Goal: Book appointment/travel/reservation

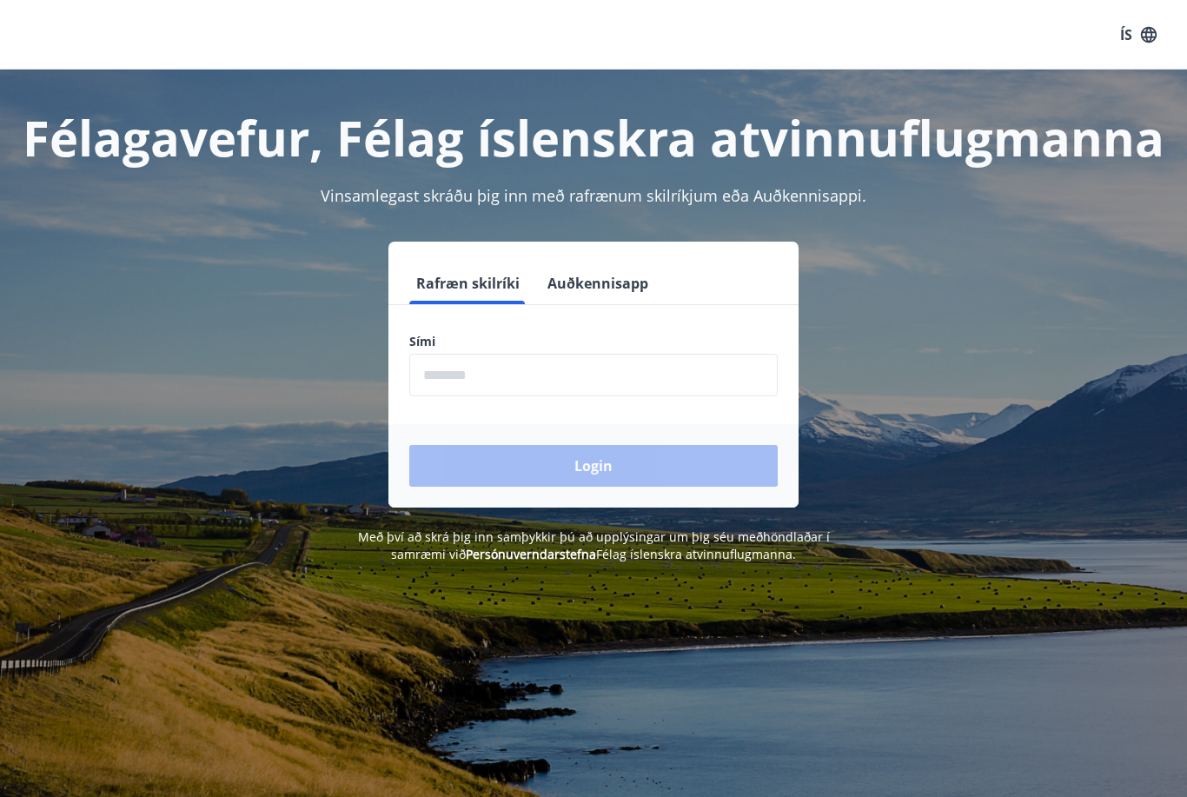
click at [530, 373] on input "phone" at bounding box center [593, 375] width 368 height 43
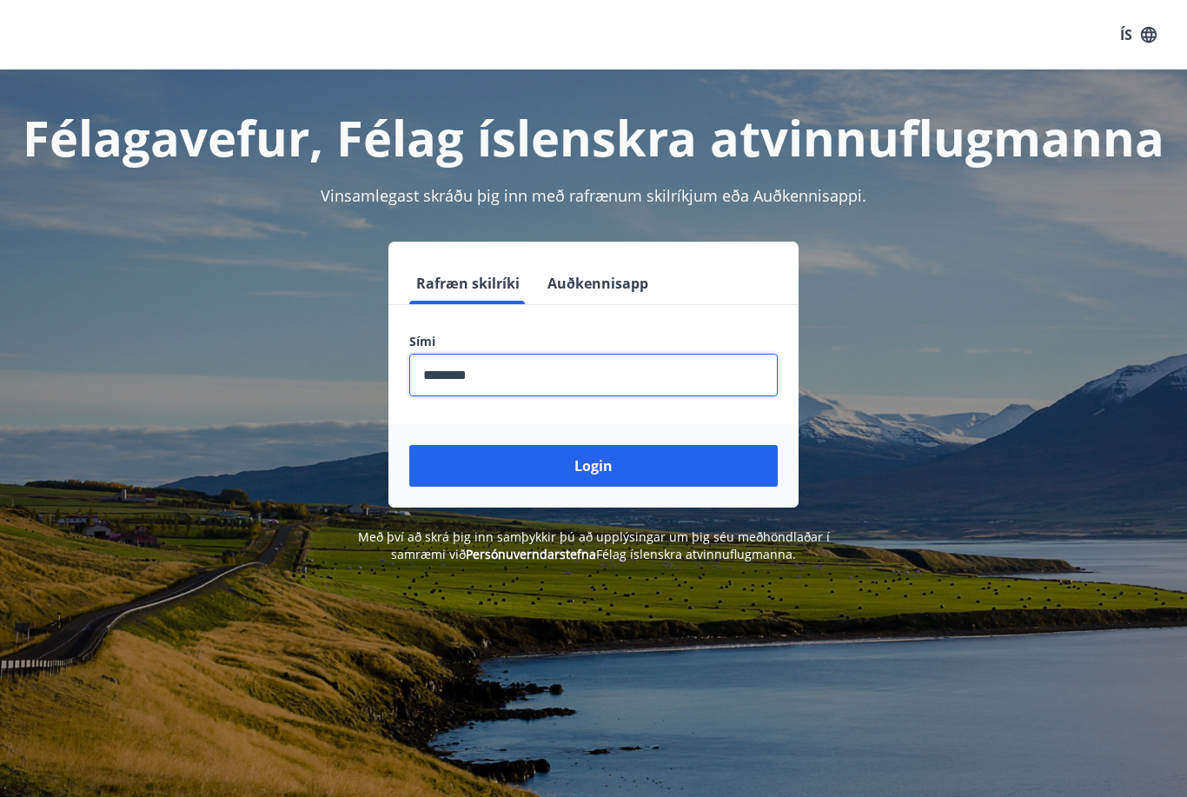
type input "********"
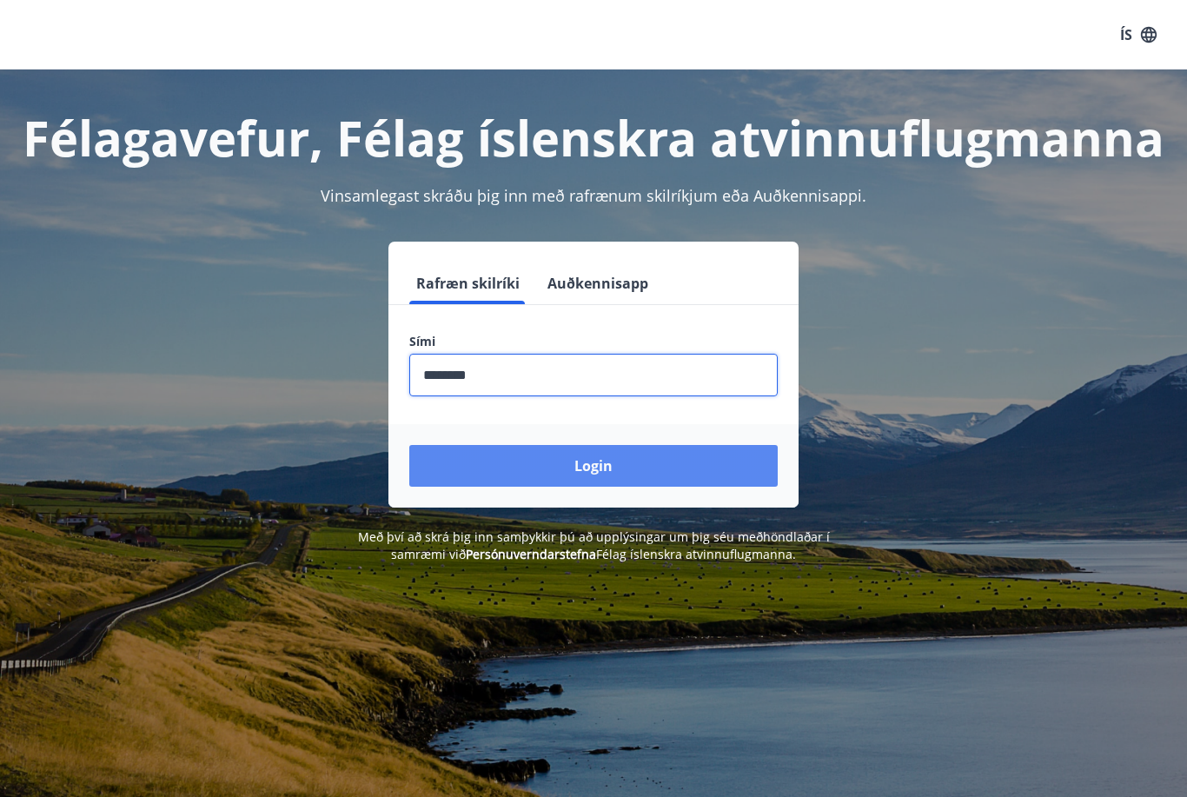
click at [605, 469] on button "Login" at bounding box center [593, 466] width 368 height 42
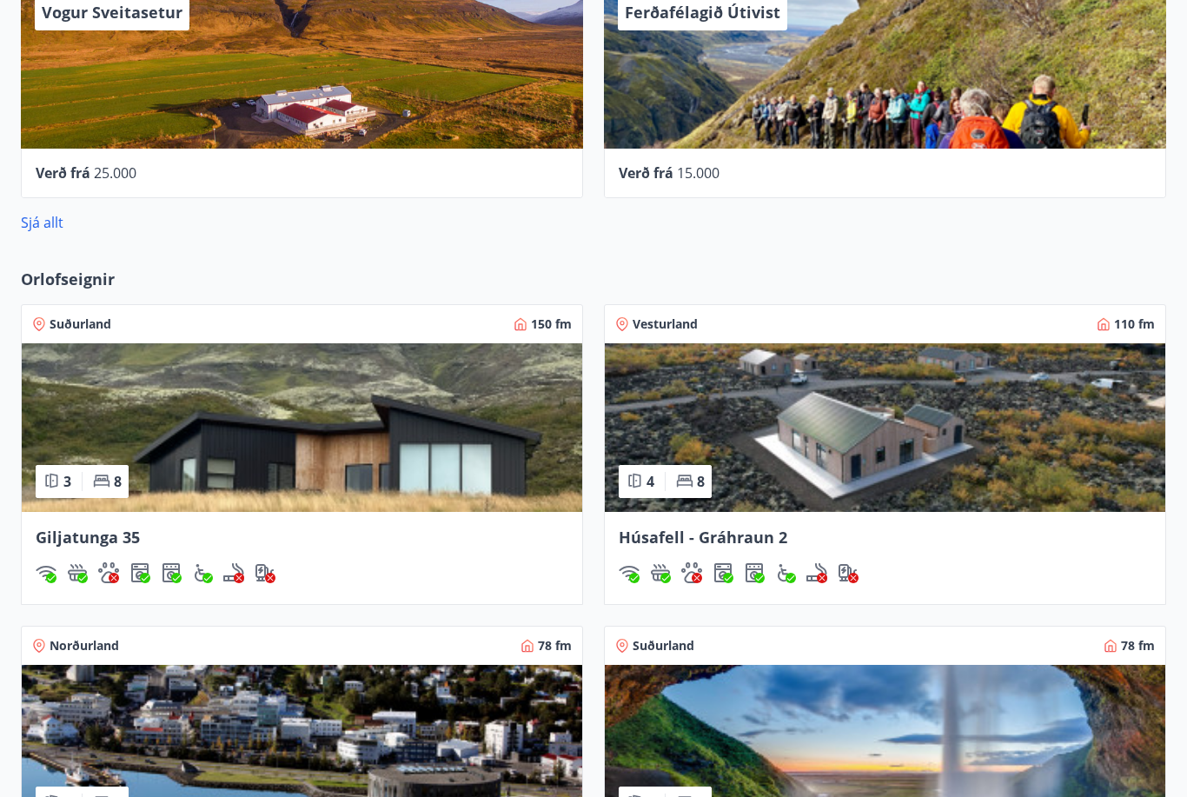
scroll to position [993, 0]
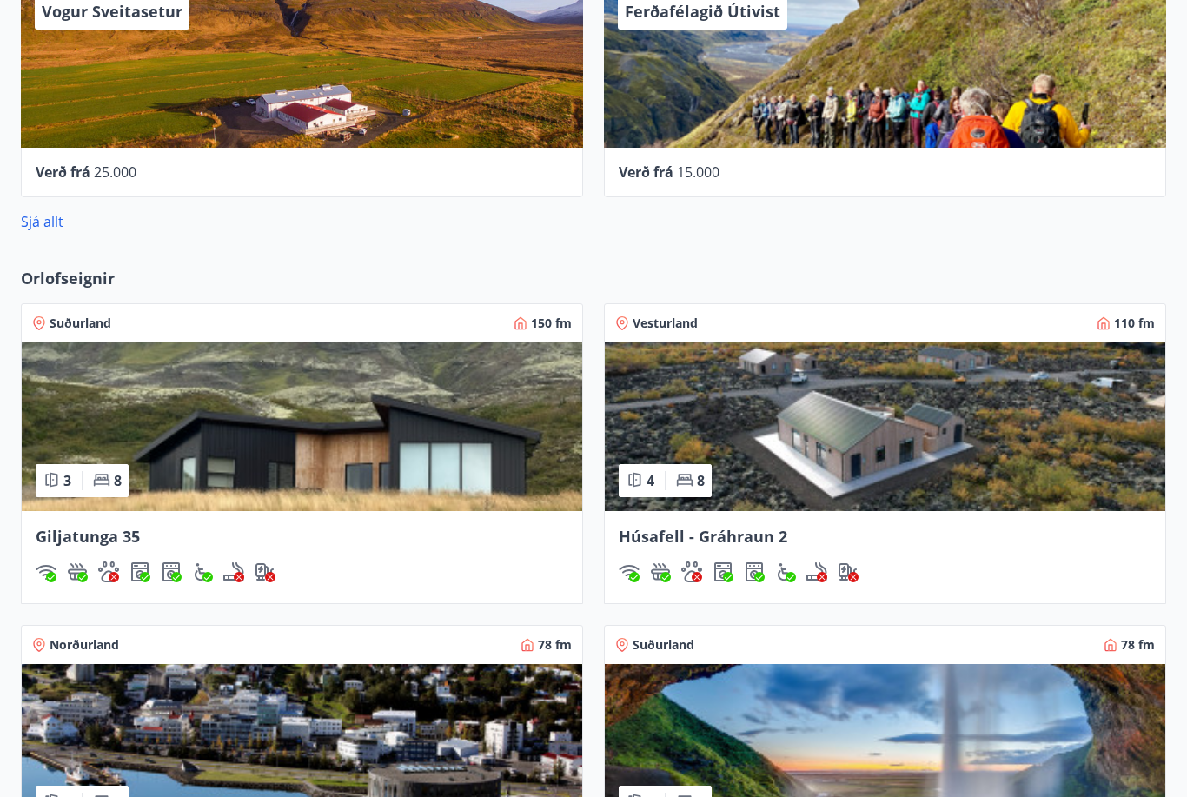
click at [245, 432] on img at bounding box center [302, 427] width 560 height 169
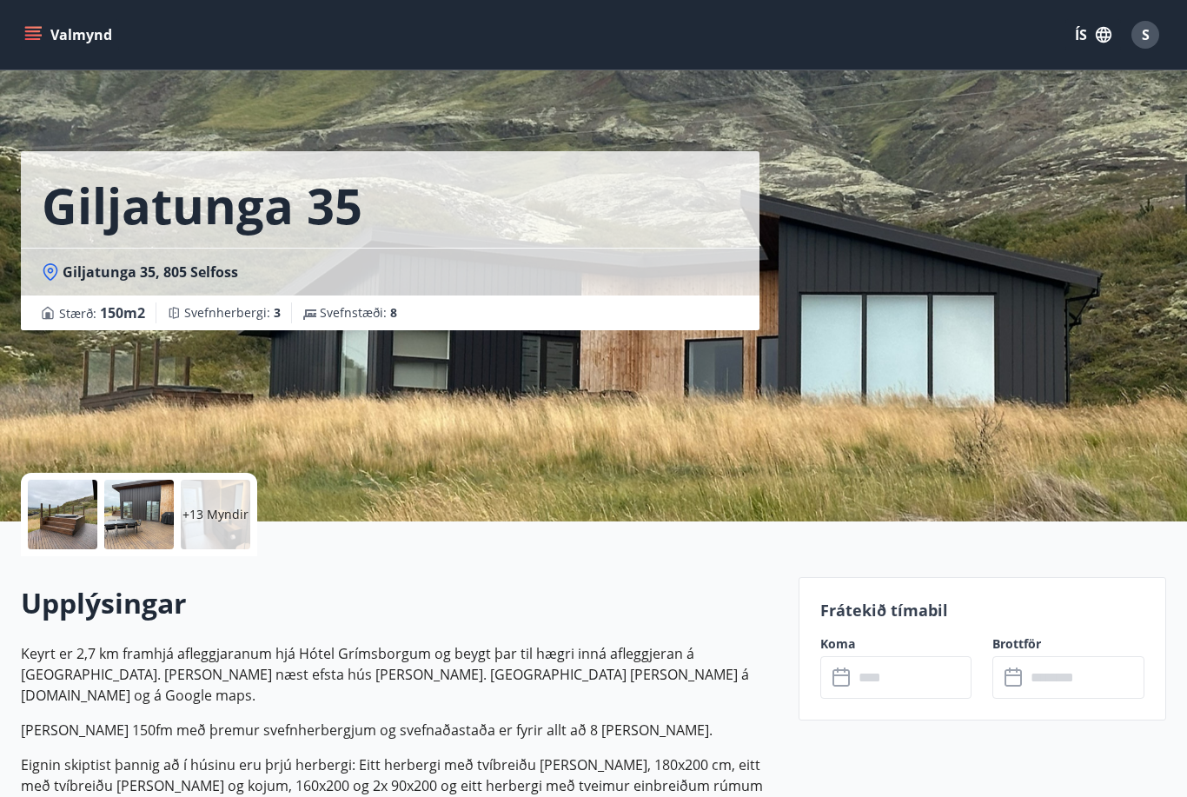
click at [892, 665] on input "text" at bounding box center [912, 677] width 119 height 43
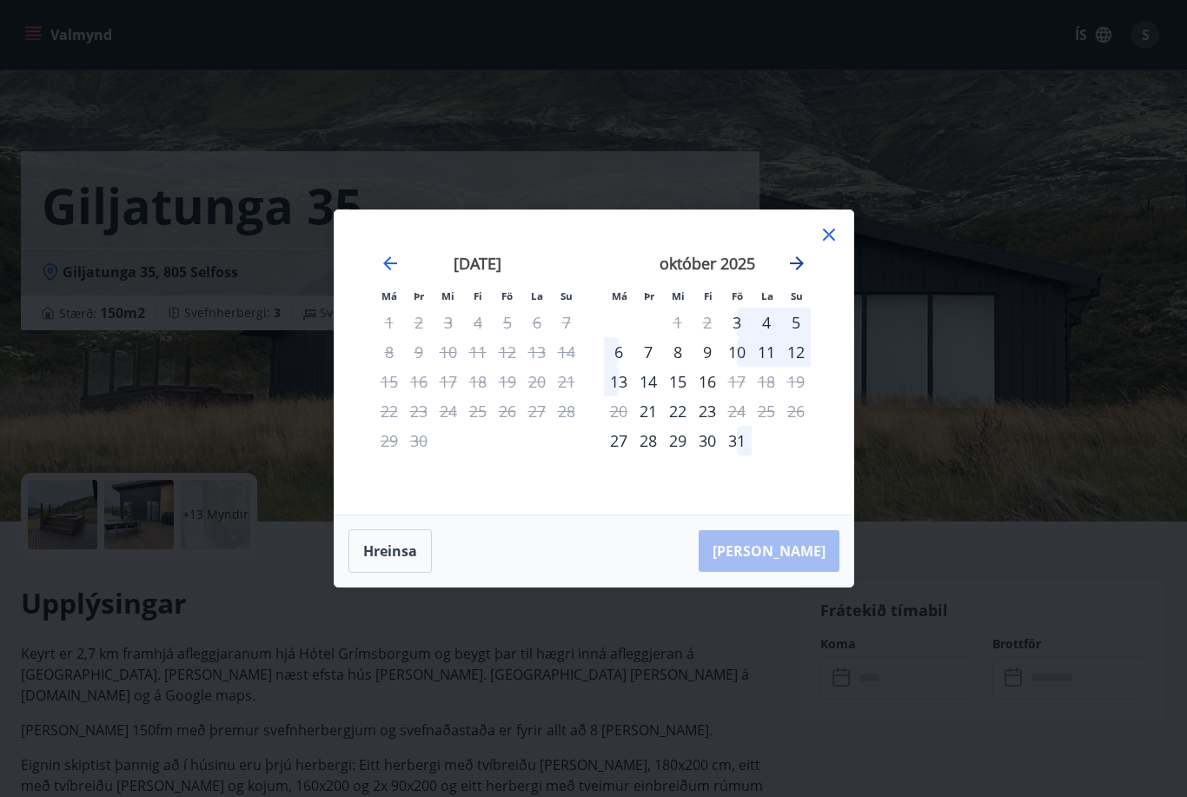
click at [791, 268] on icon "Move forward to switch to the next month." at bounding box center [796, 263] width 21 height 21
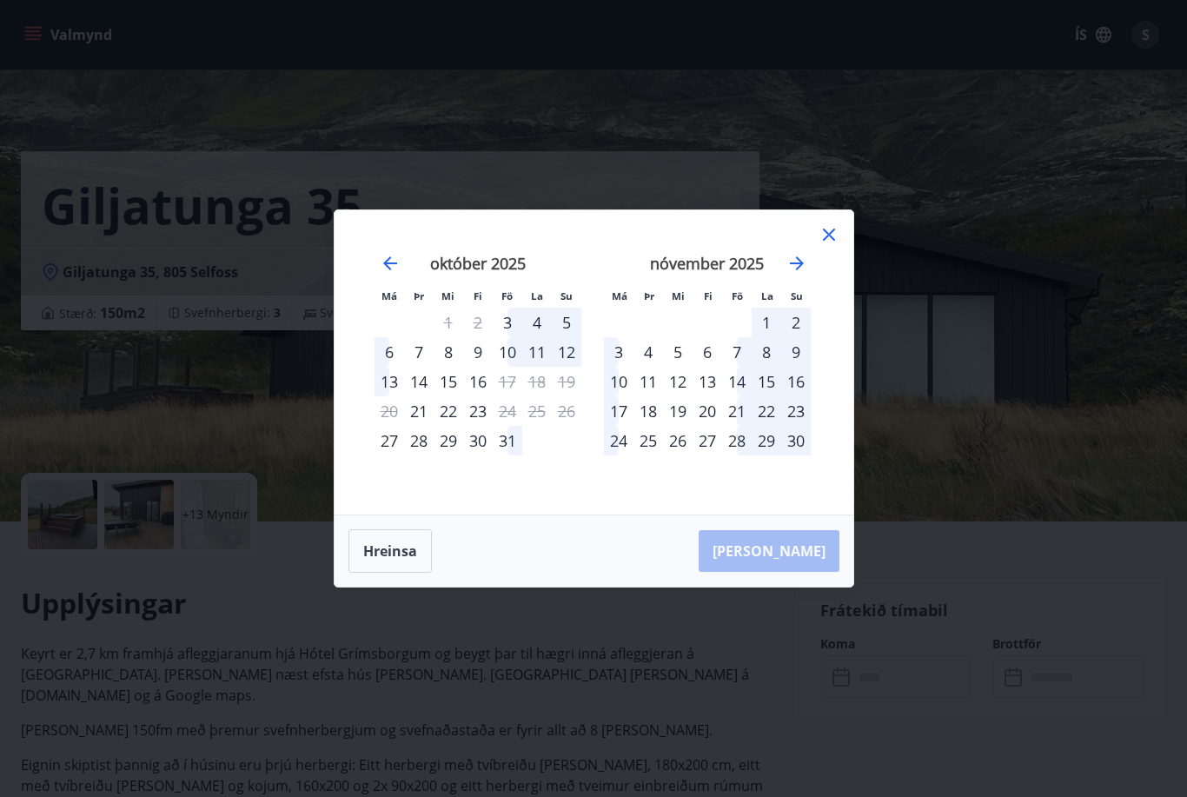
click at [621, 404] on div "17" at bounding box center [619, 411] width 30 height 30
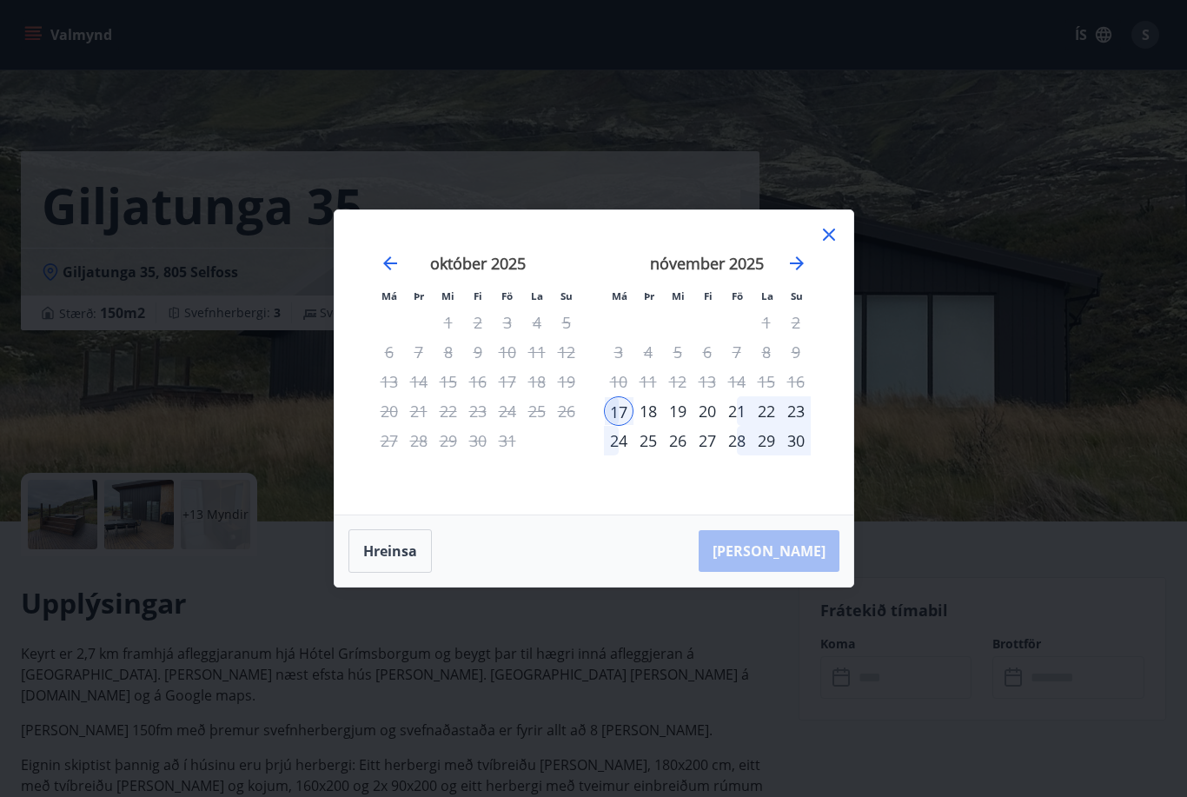
click at [679, 407] on div "19" at bounding box center [678, 411] width 30 height 30
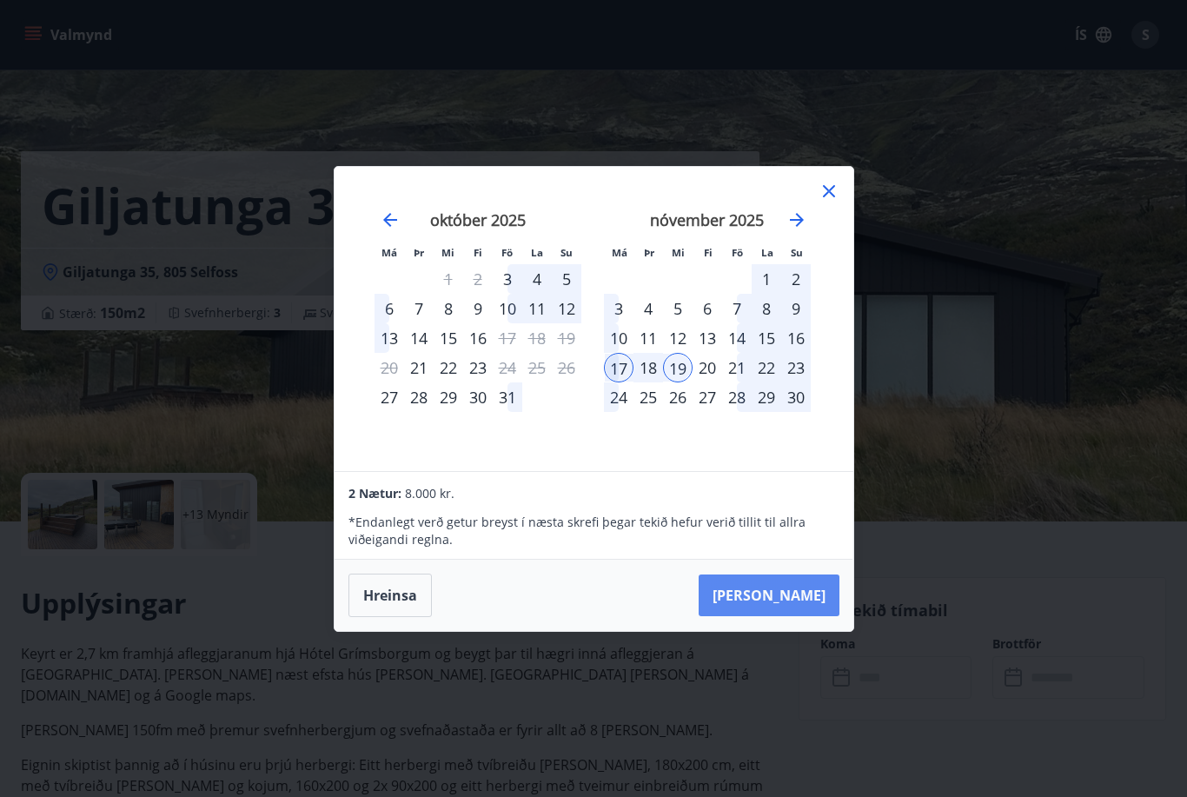
click at [806, 592] on button "Taka Frá" at bounding box center [768, 595] width 141 height 42
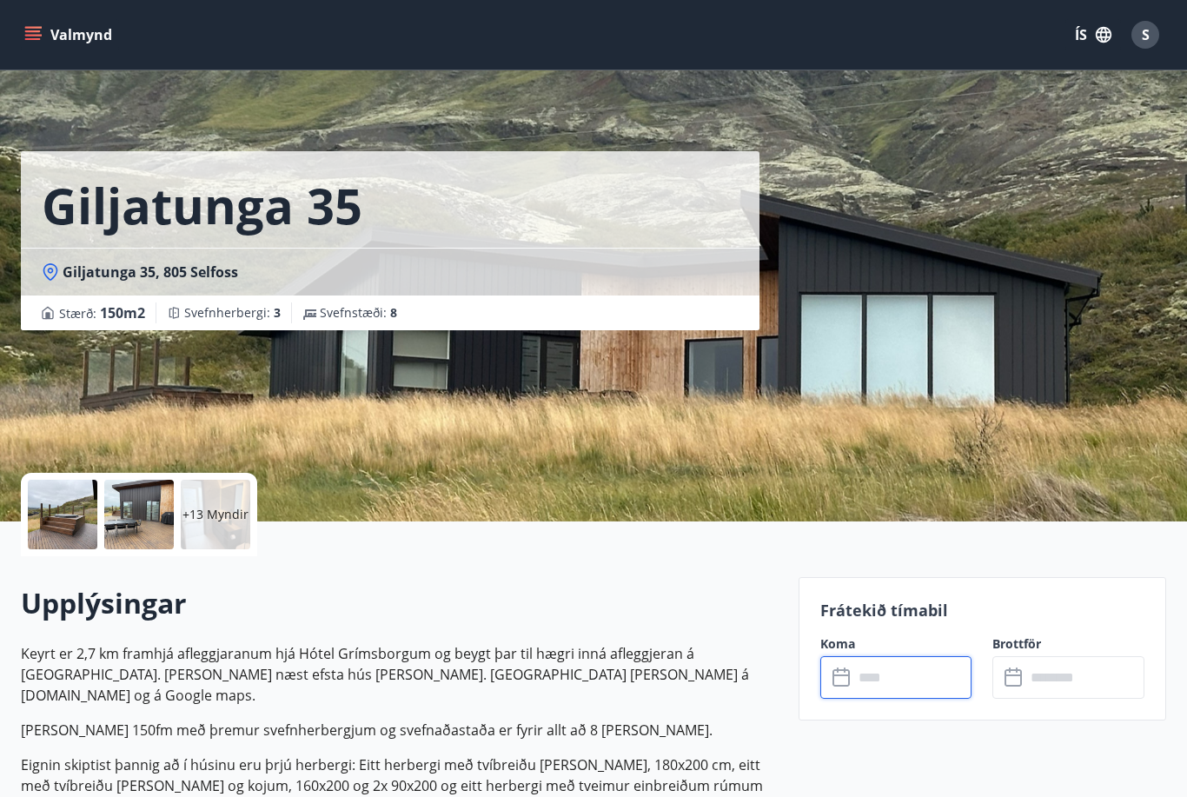
type input "******"
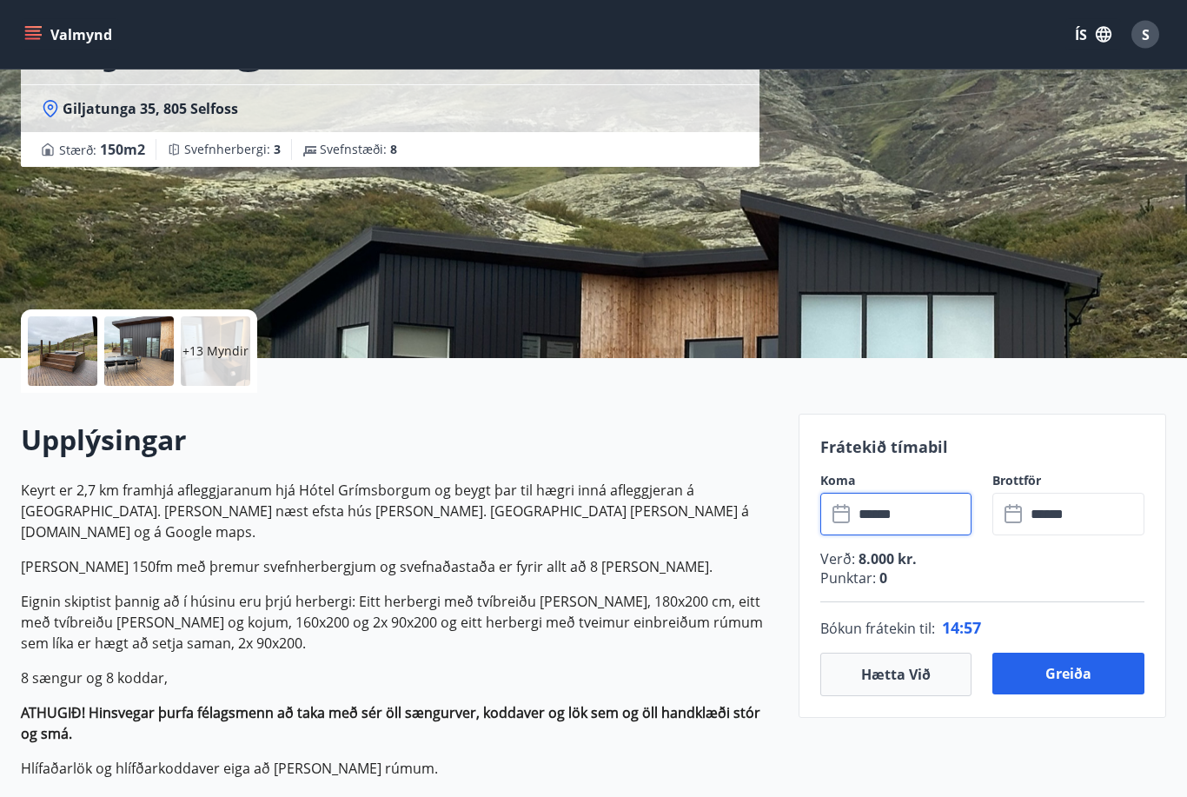
scroll to position [163, 0]
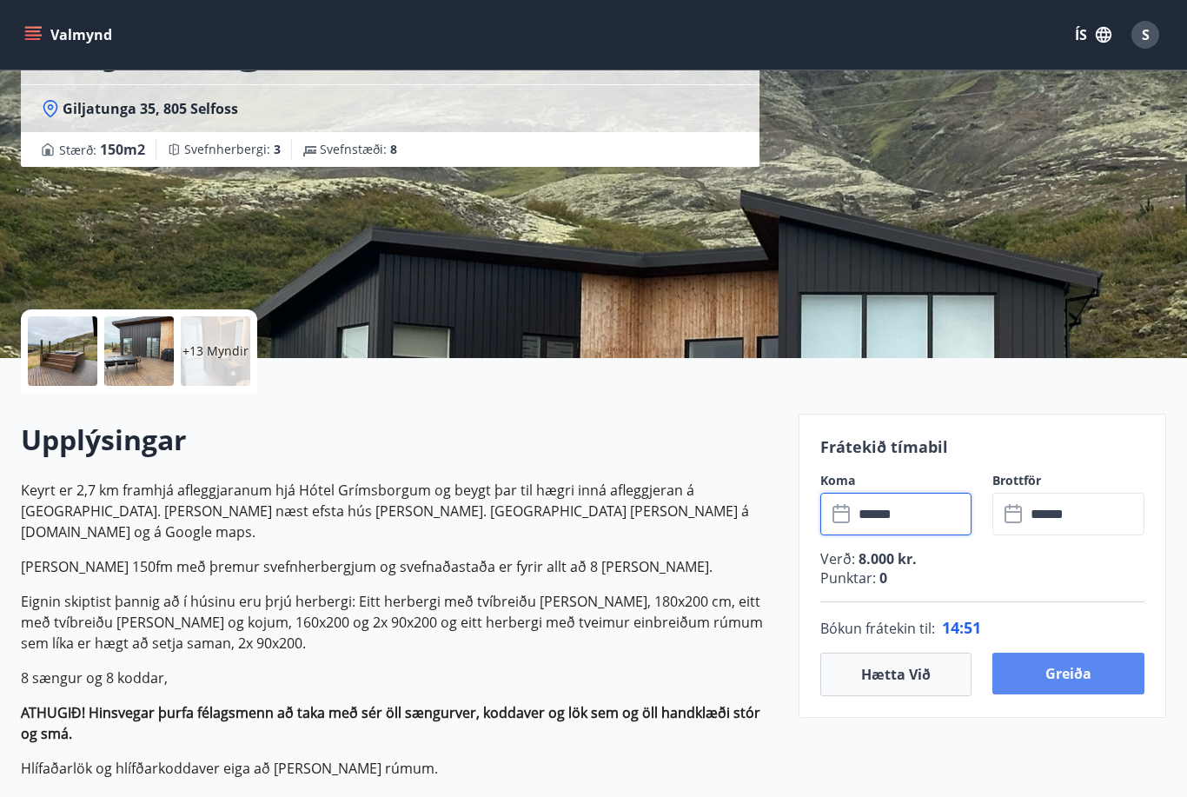
click at [1088, 681] on button "Greiða" at bounding box center [1068, 673] width 152 height 42
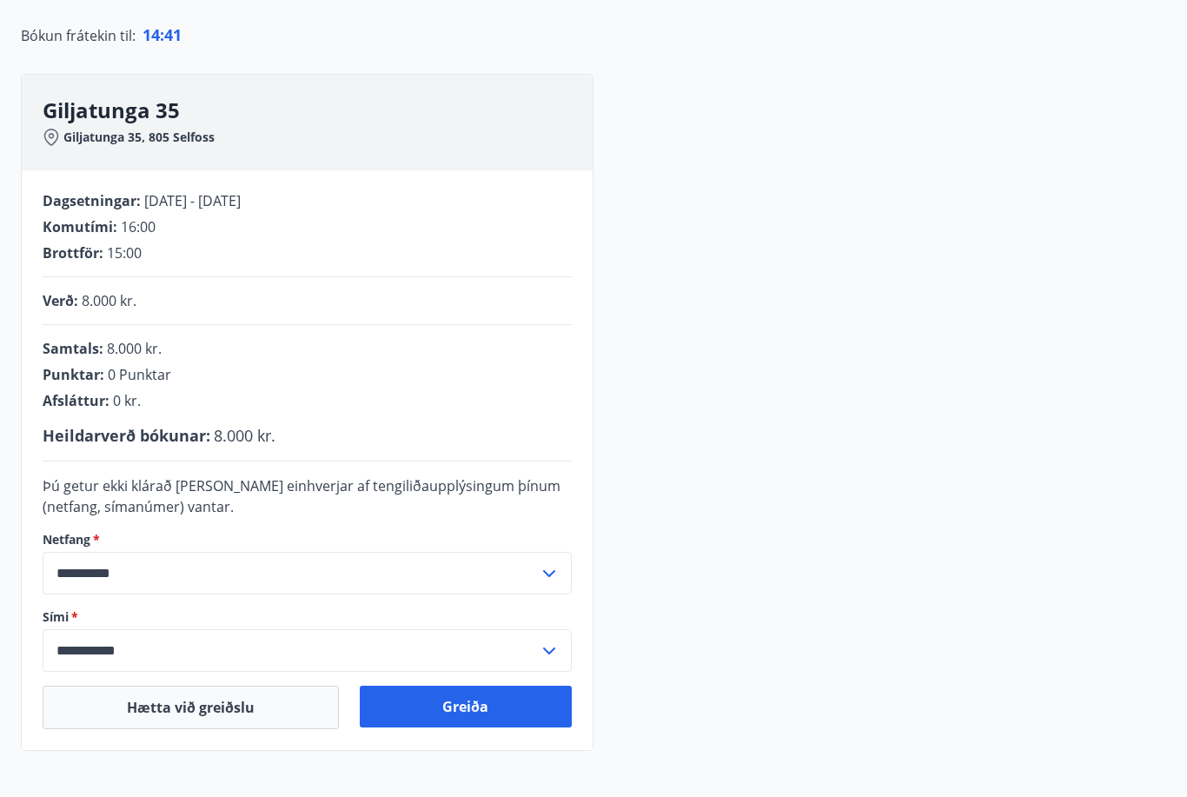
scroll to position [161, 0]
click at [506, 706] on button "Greiða" at bounding box center [466, 706] width 213 height 42
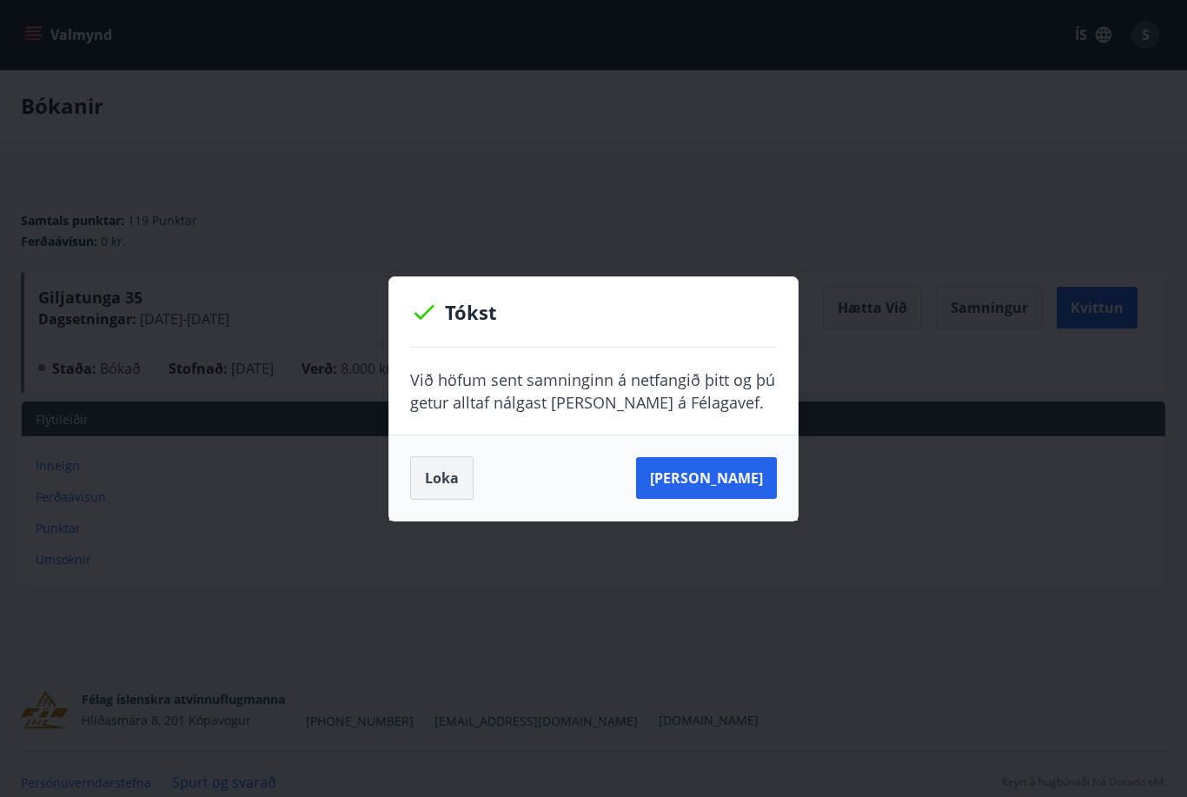
click at [450, 482] on button "Loka" at bounding box center [441, 477] width 63 height 43
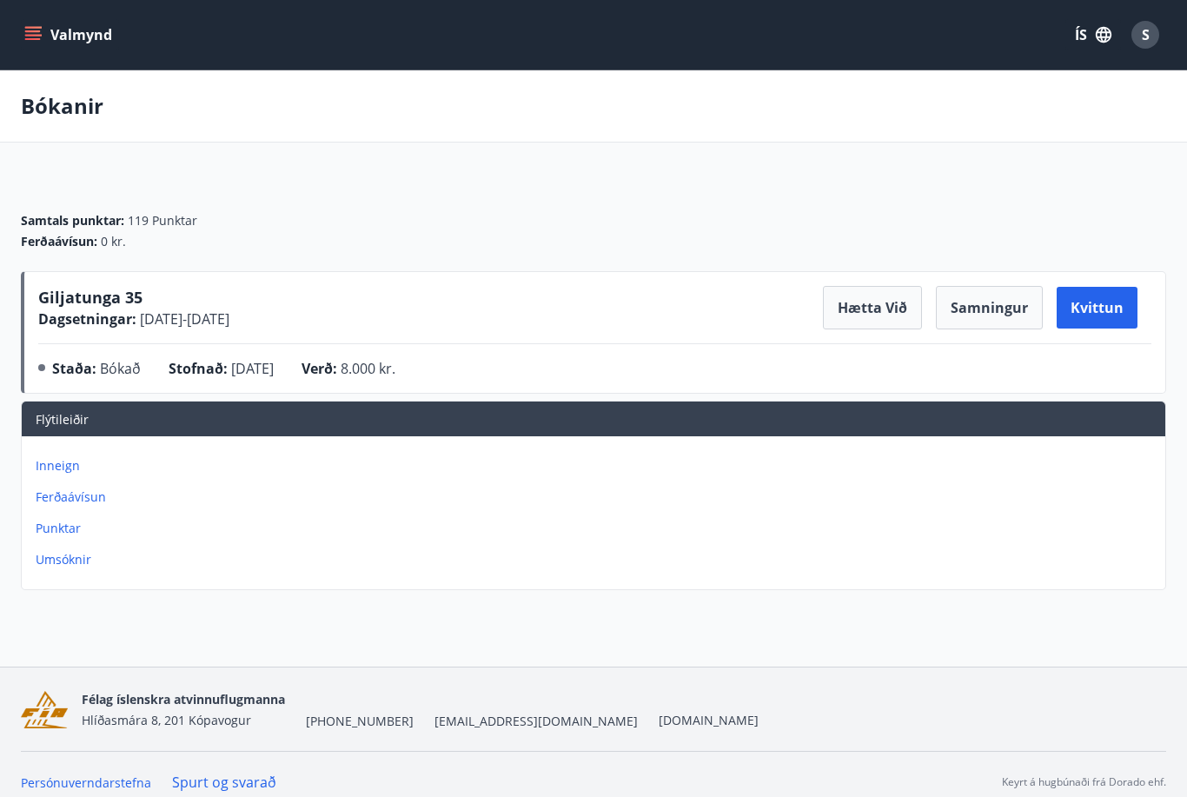
click at [33, 40] on icon "menu" at bounding box center [33, 39] width 16 height 2
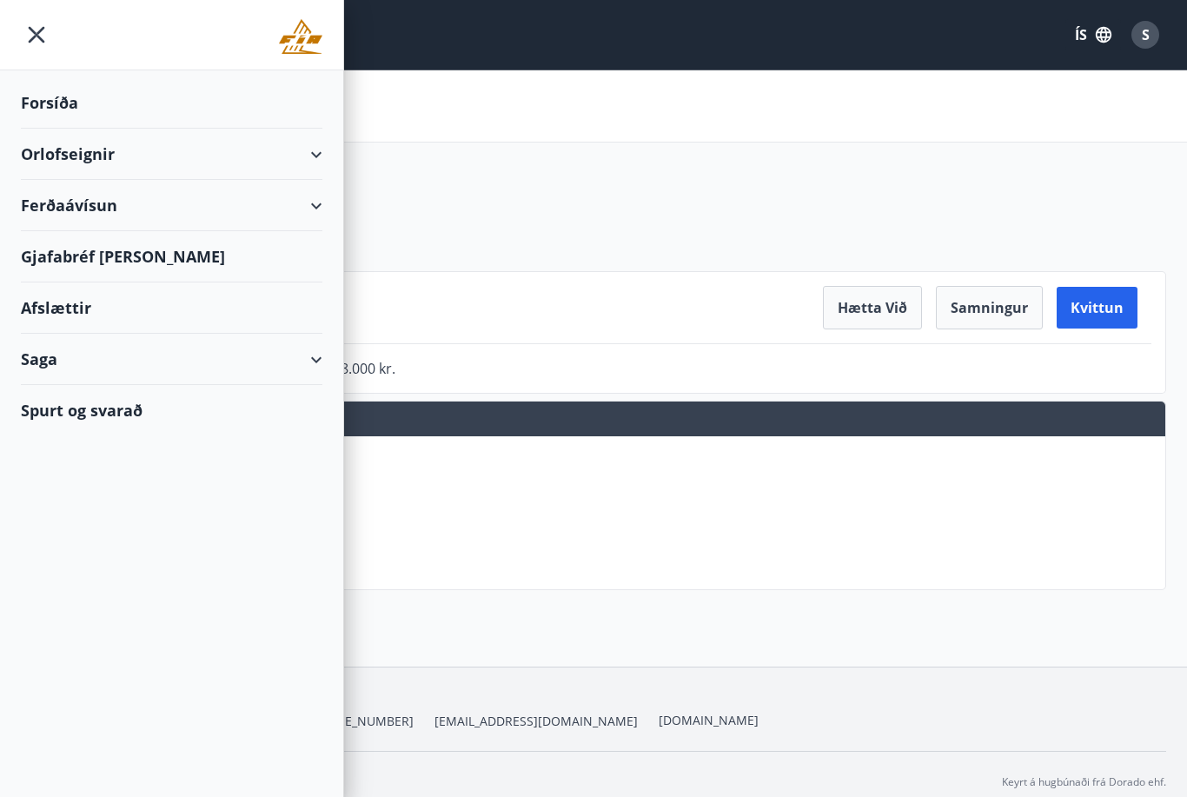
click at [56, 97] on div "Forsíða" at bounding box center [171, 102] width 301 height 51
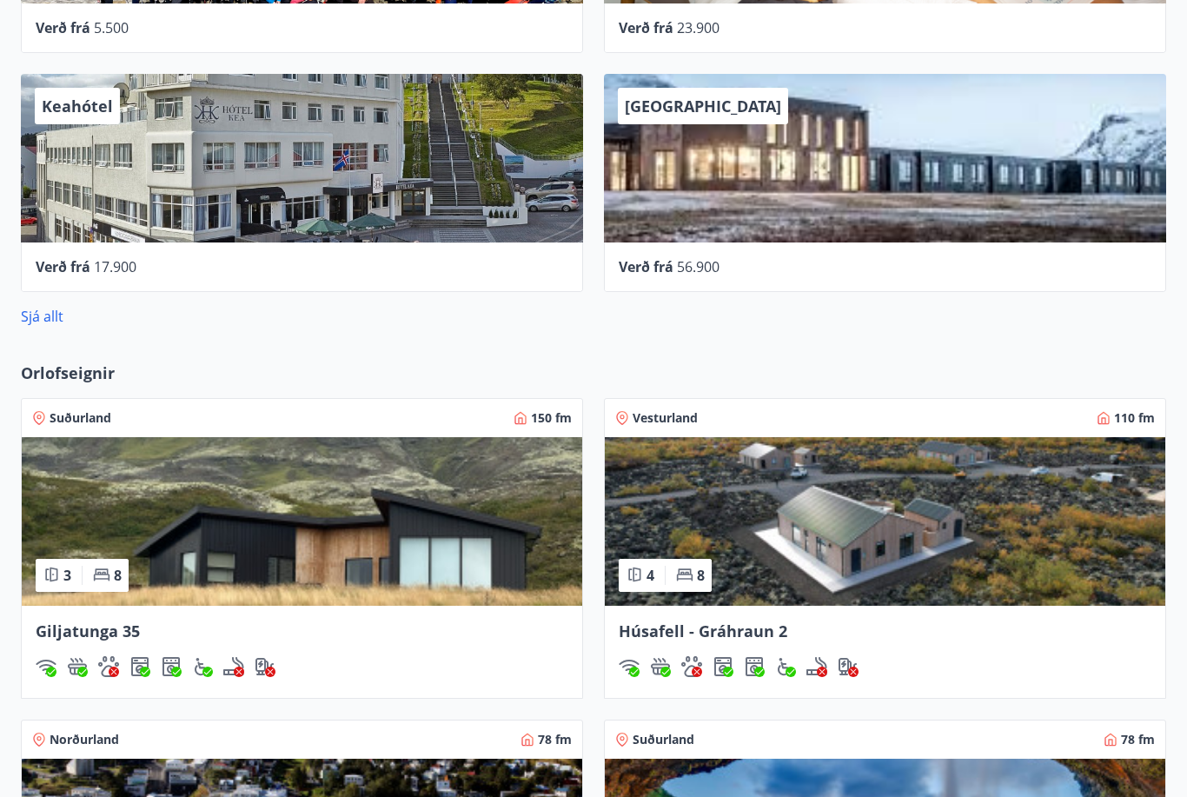
click at [240, 539] on img at bounding box center [302, 521] width 560 height 169
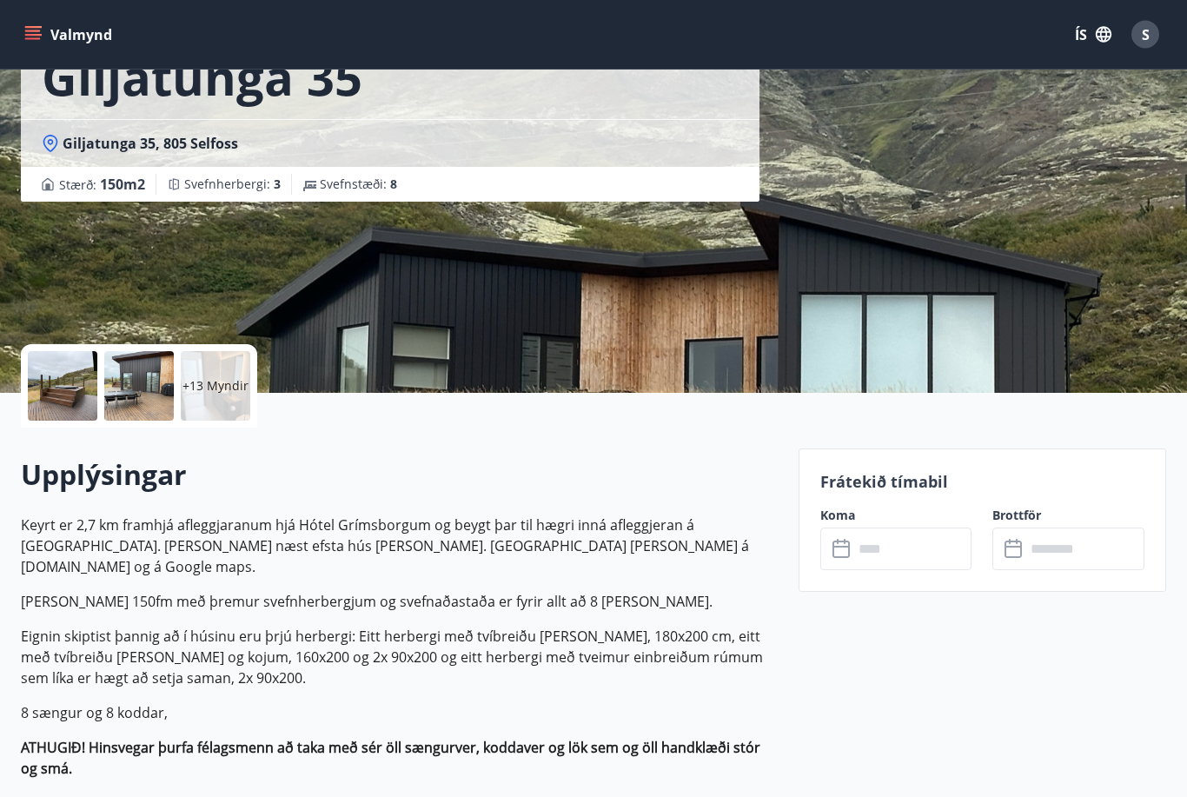
scroll to position [134, 0]
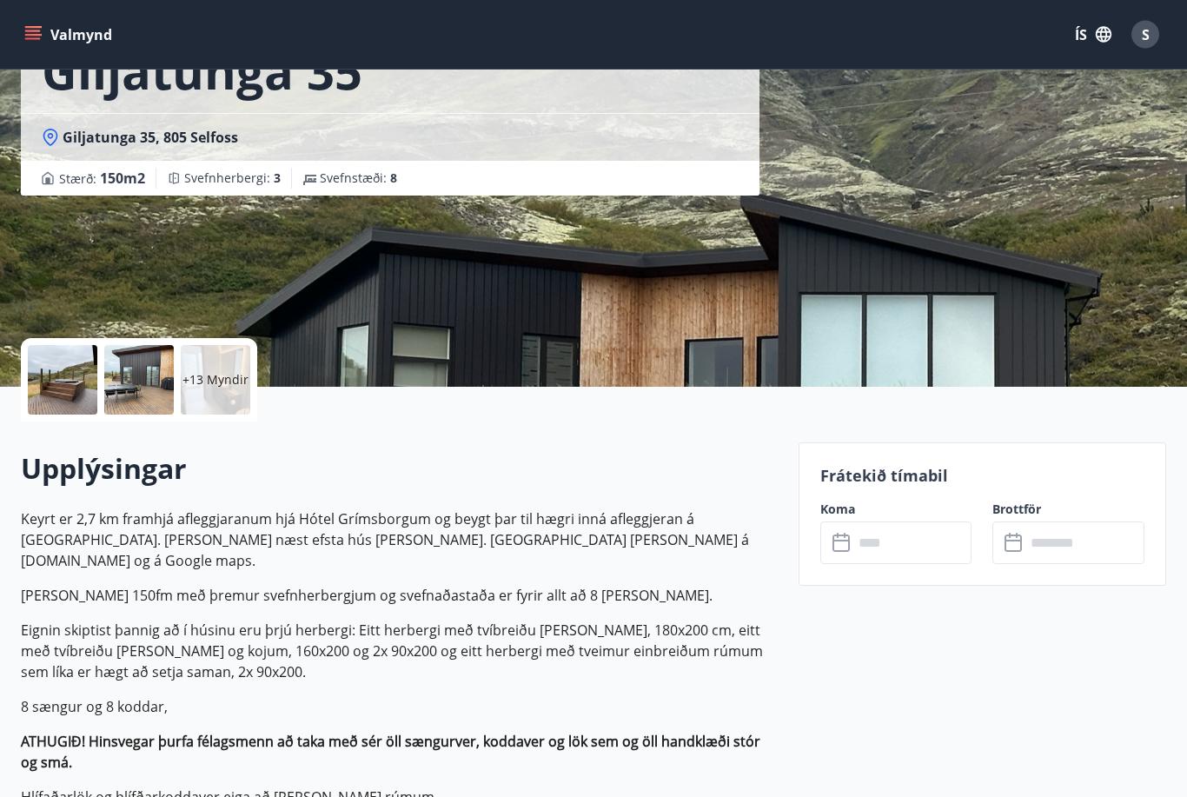
click at [840, 545] on icon at bounding box center [842, 543] width 21 height 21
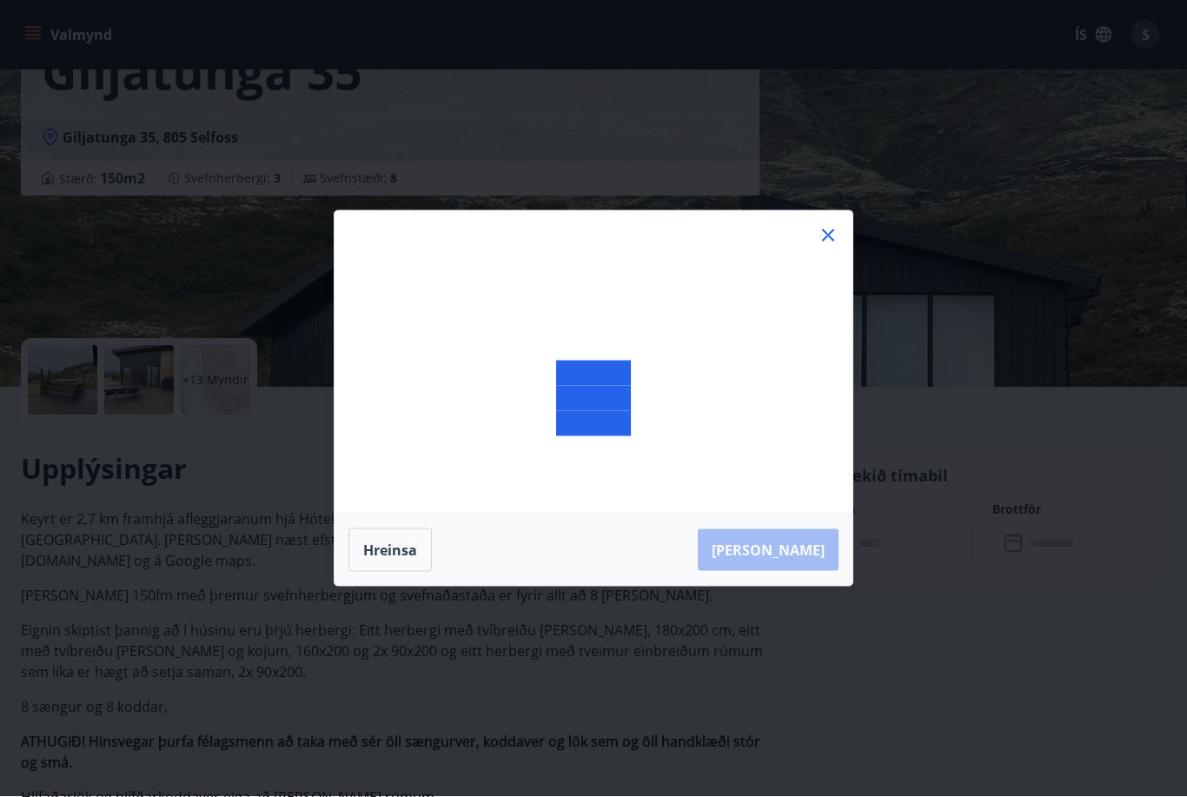
scroll to position [135, 0]
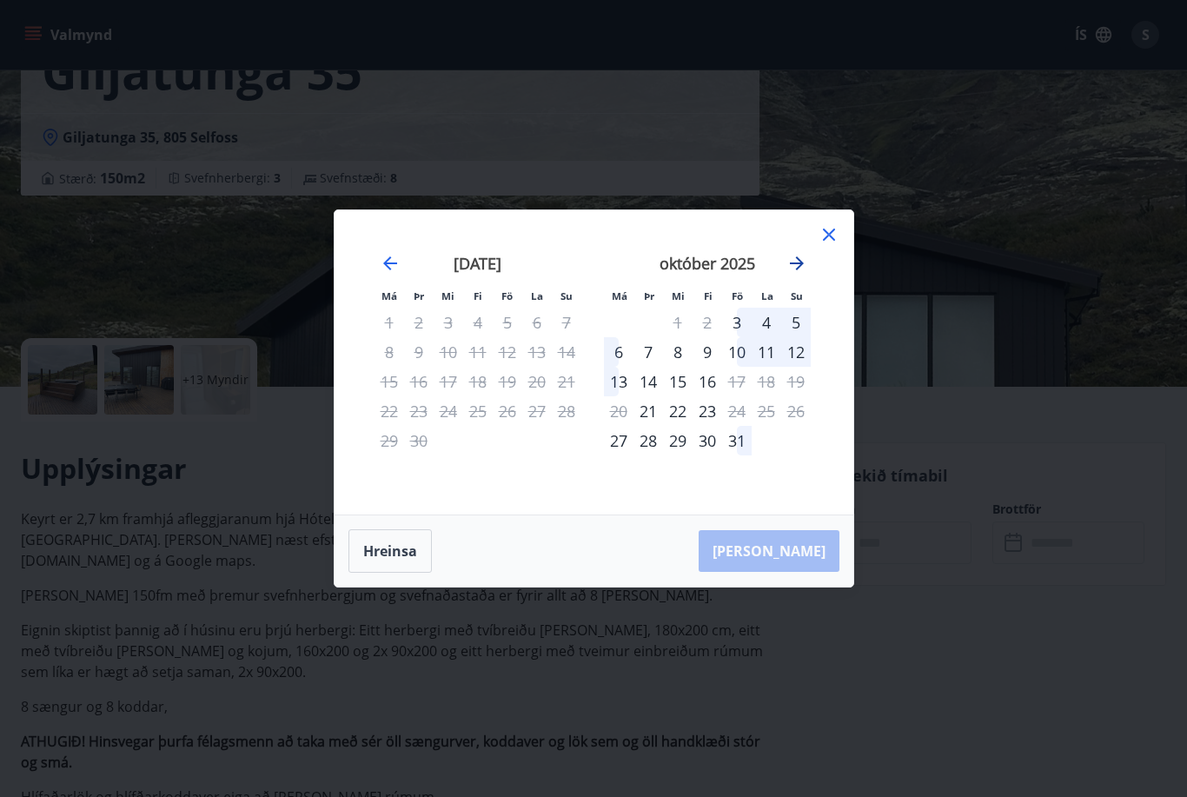
click at [798, 270] on icon "Move forward to switch to the next month." at bounding box center [797, 263] width 14 height 14
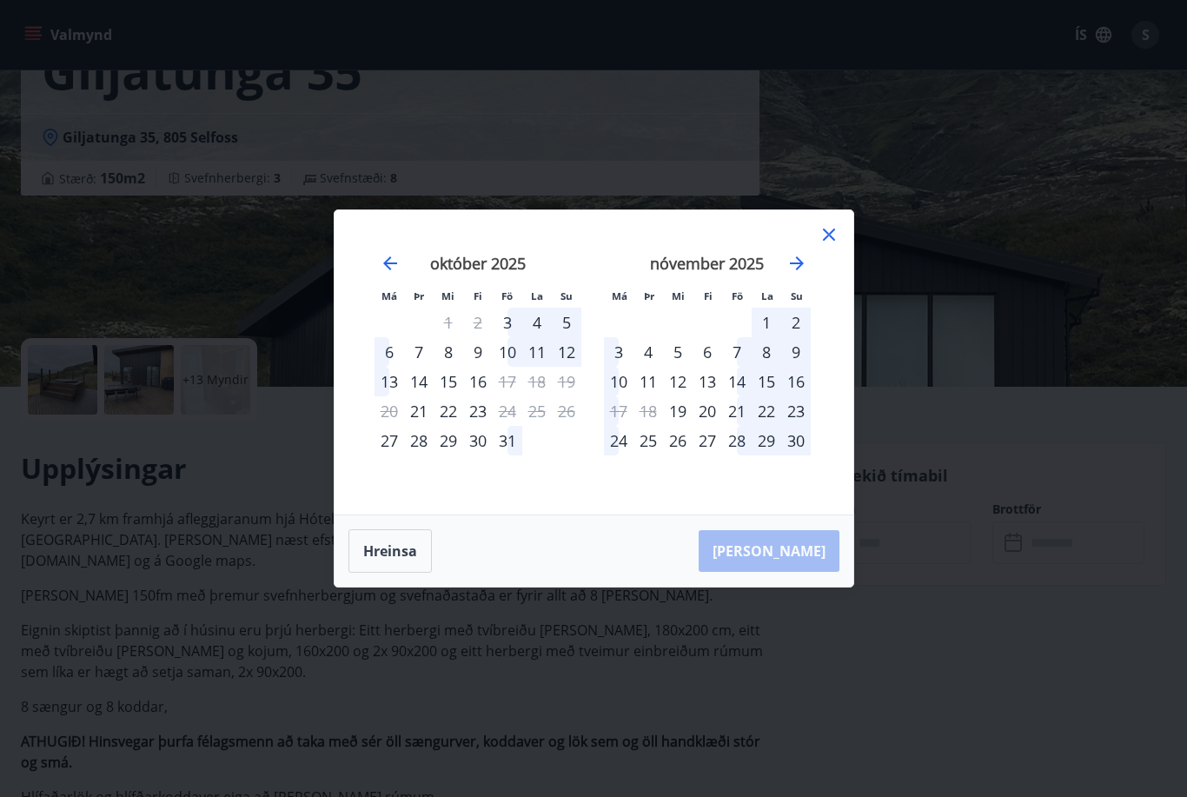
click at [620, 367] on div "3" at bounding box center [619, 352] width 30 height 30
click at [624, 367] on div "3" at bounding box center [619, 352] width 30 height 30
click at [626, 367] on div "3" at bounding box center [619, 352] width 30 height 30
click at [625, 367] on div "3" at bounding box center [619, 352] width 30 height 30
click at [829, 236] on icon at bounding box center [828, 235] width 3 height 3
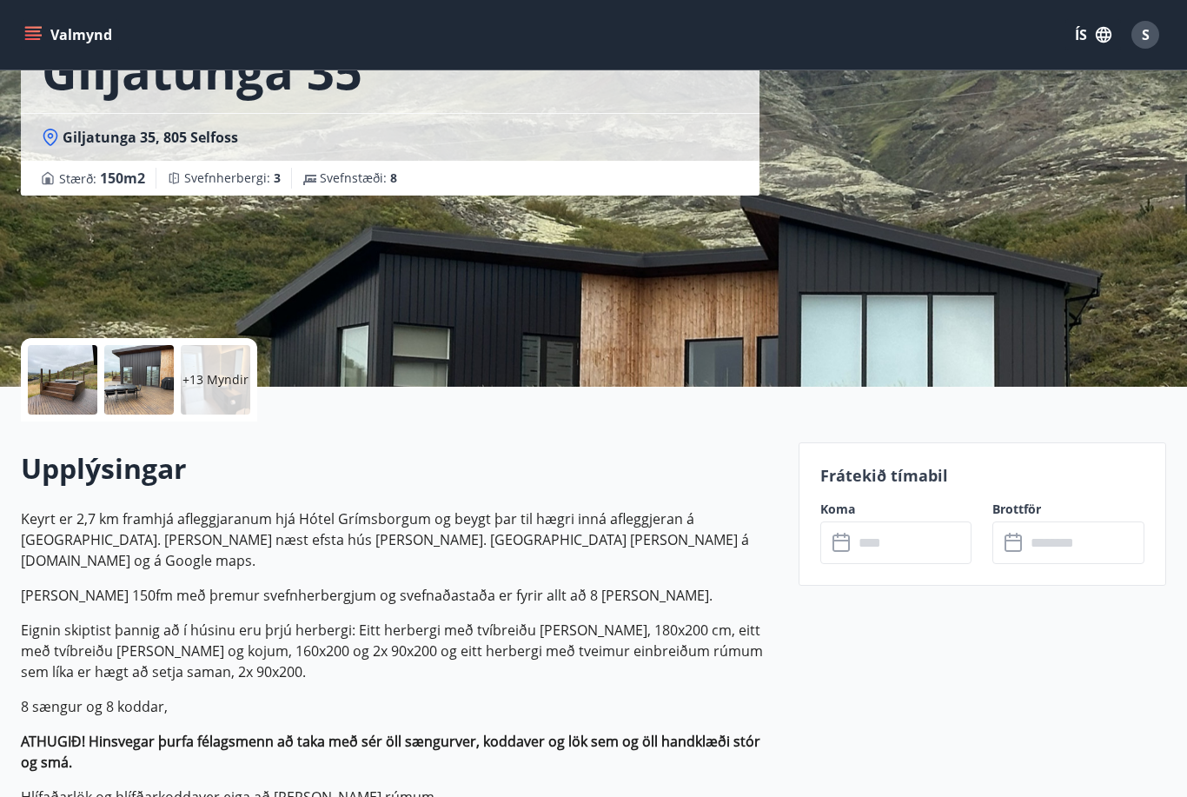
click at [855, 542] on input "text" at bounding box center [912, 542] width 119 height 43
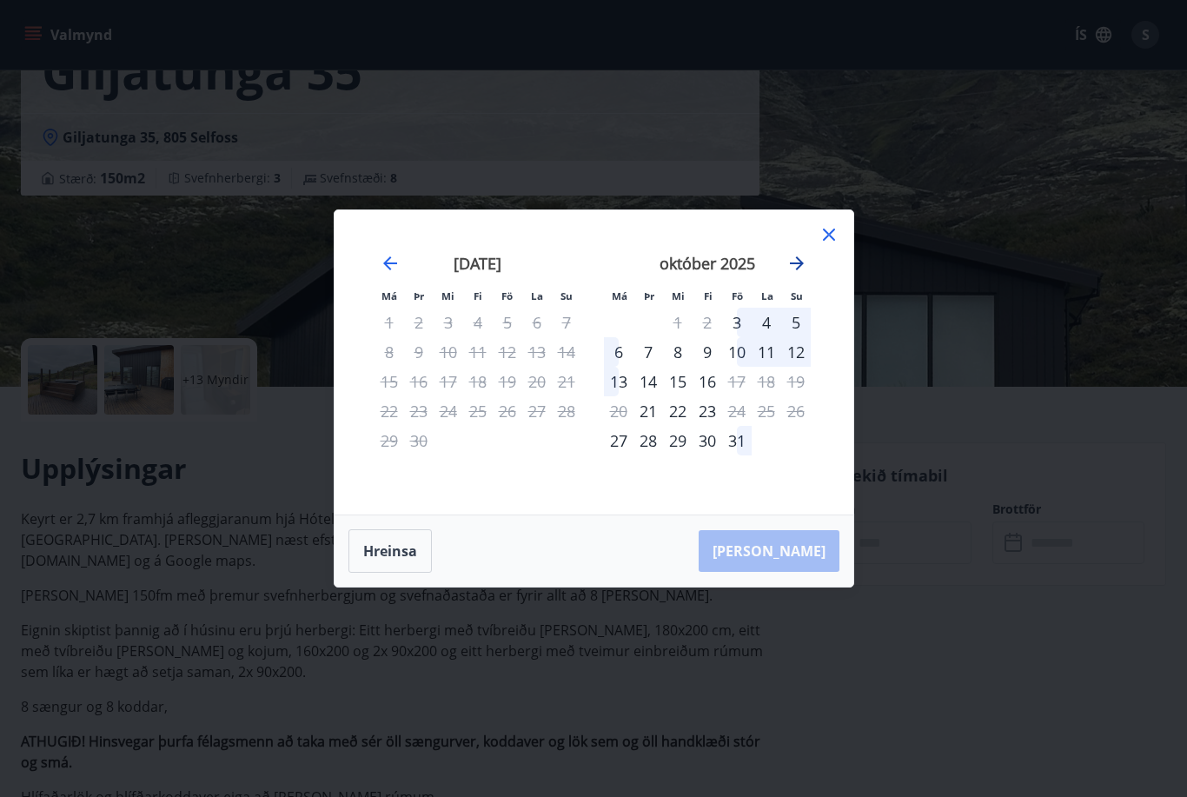
click at [794, 270] on icon "Move forward to switch to the next month." at bounding box center [797, 263] width 14 height 14
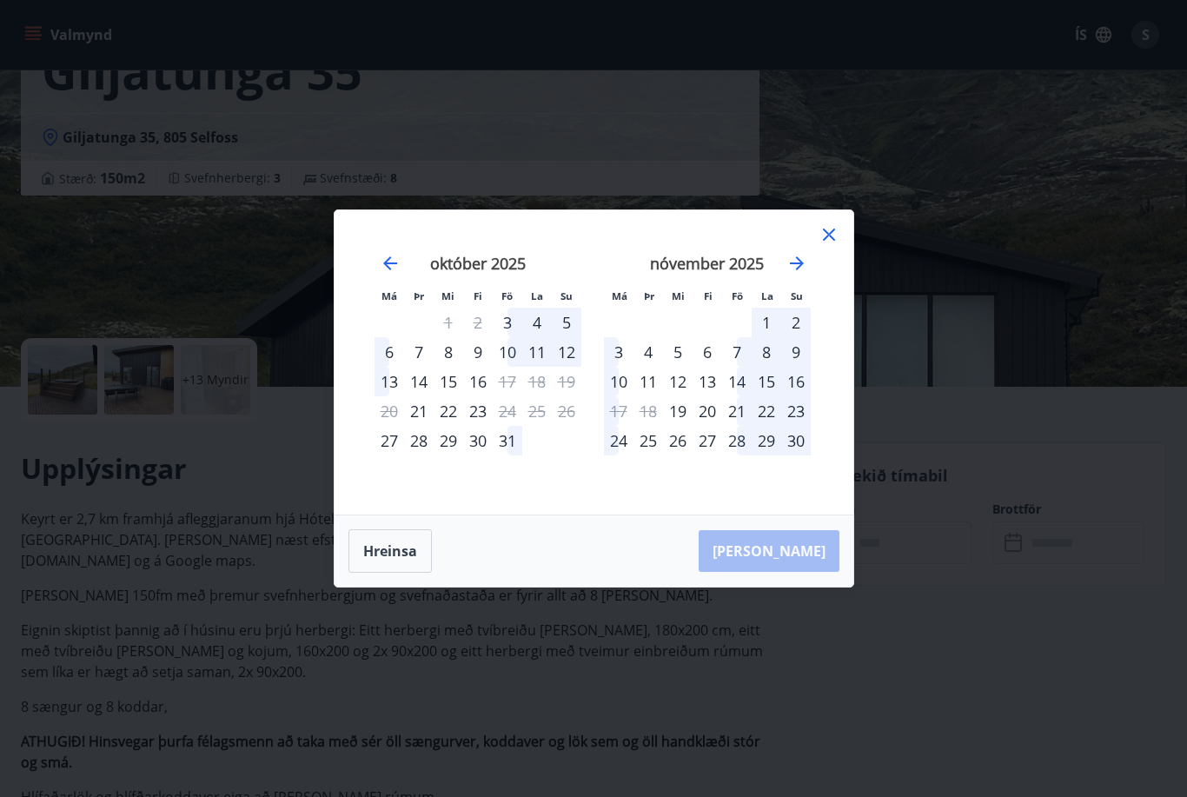
click at [618, 367] on div "3" at bounding box center [619, 352] width 30 height 30
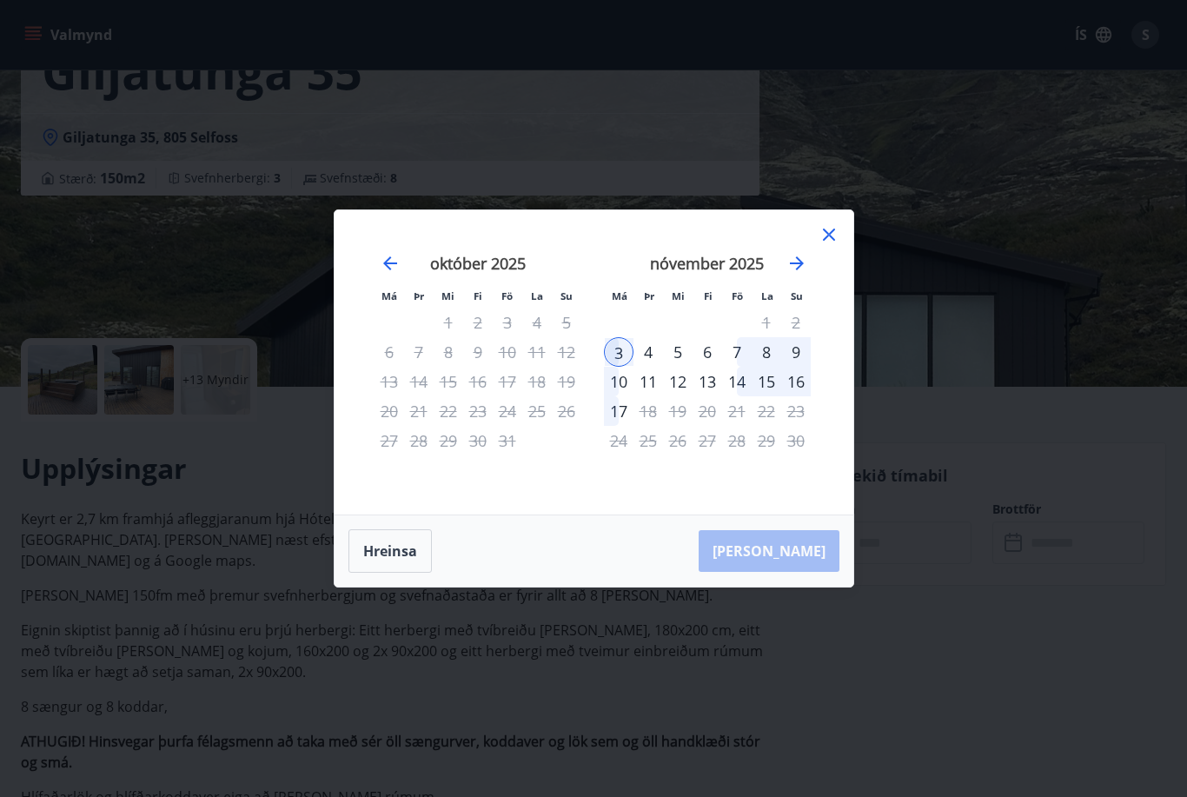
click at [646, 367] on div "4" at bounding box center [648, 352] width 30 height 30
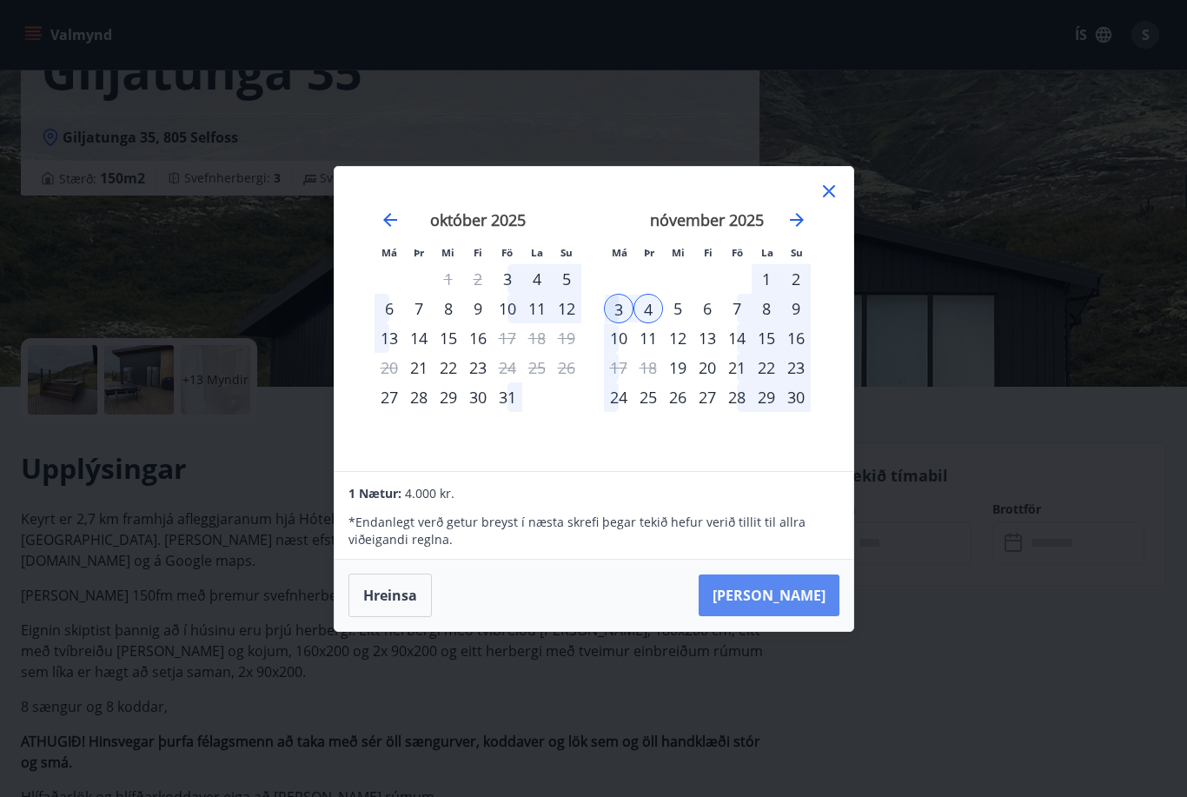
click at [800, 616] on button "Taka Frá" at bounding box center [768, 595] width 141 height 42
click at [803, 616] on button "Taka Frá" at bounding box center [768, 595] width 141 height 42
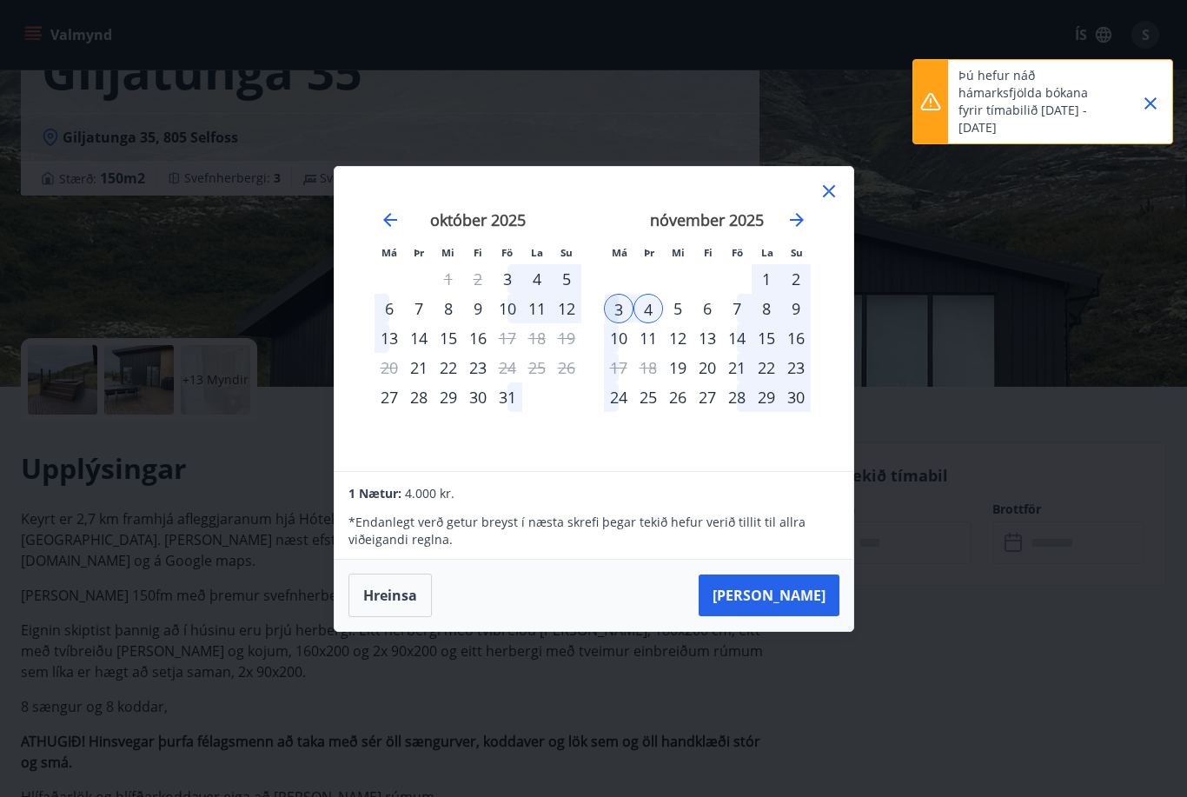
click at [1158, 96] on icon "Close" at bounding box center [1150, 103] width 21 height 21
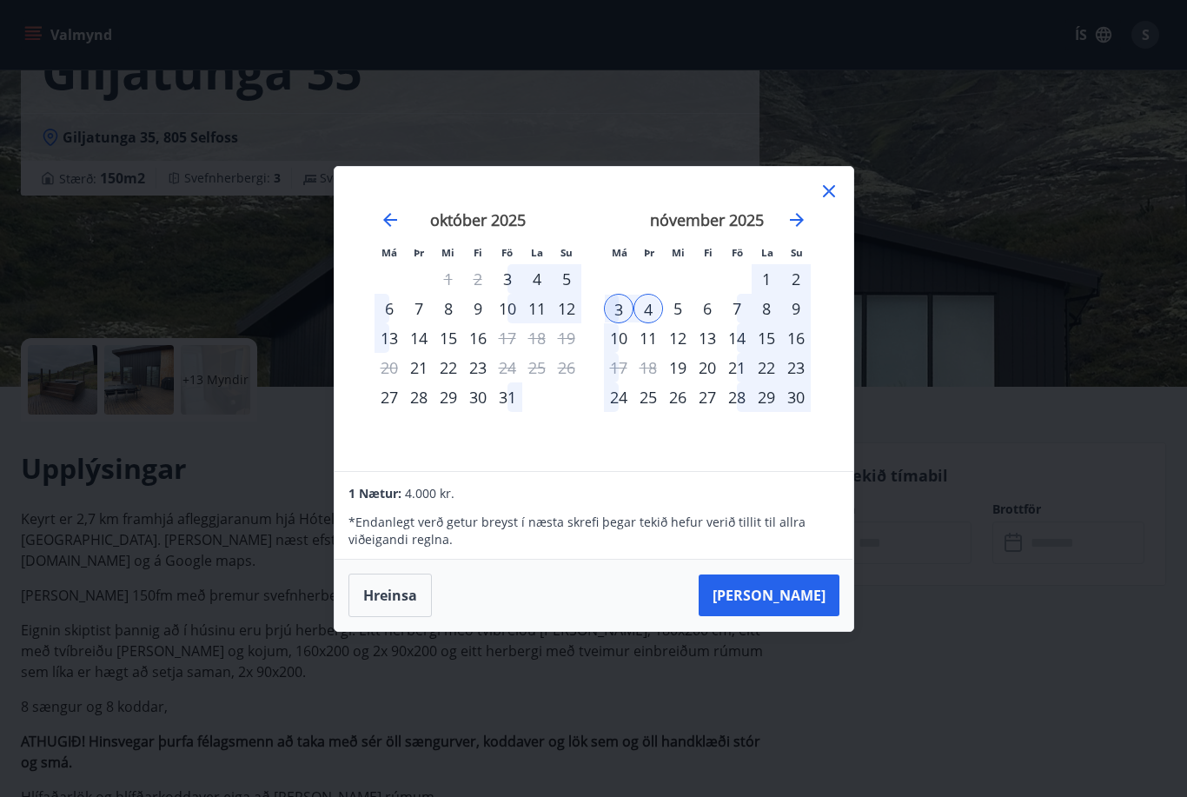
click at [832, 197] on icon at bounding box center [829, 191] width 12 height 12
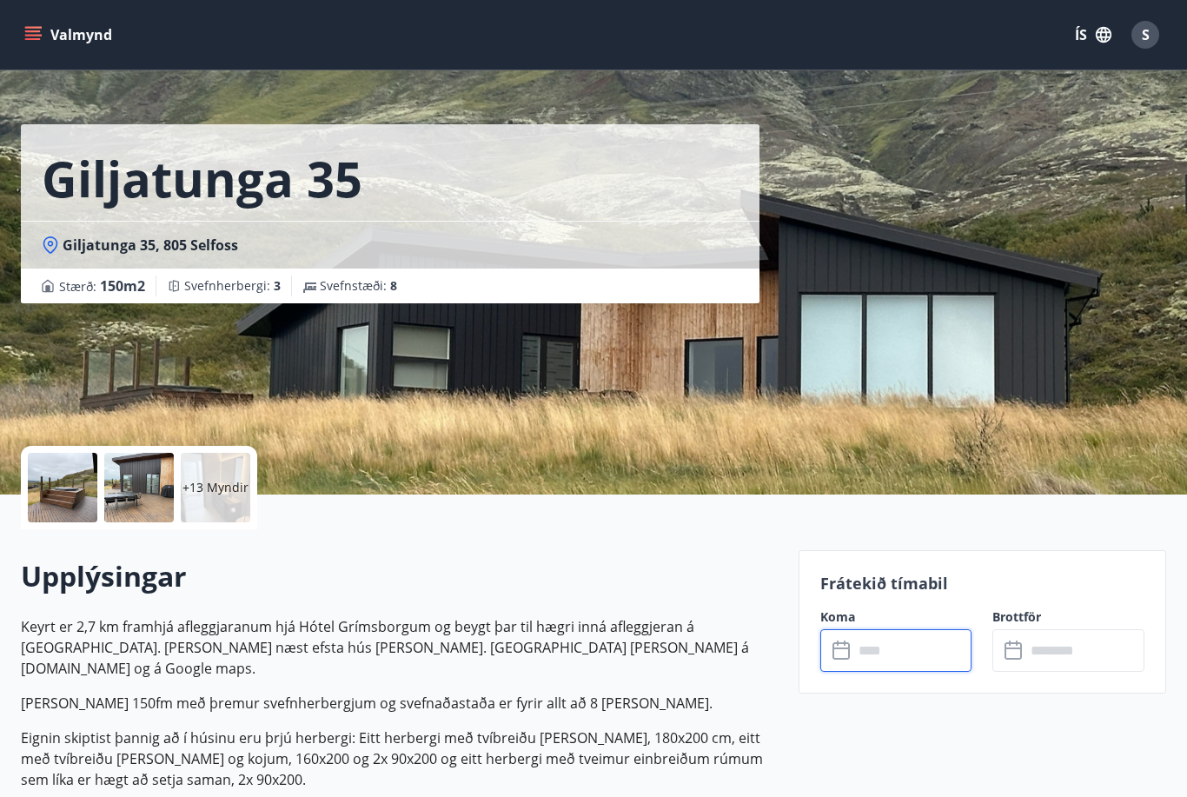
scroll to position [0, 0]
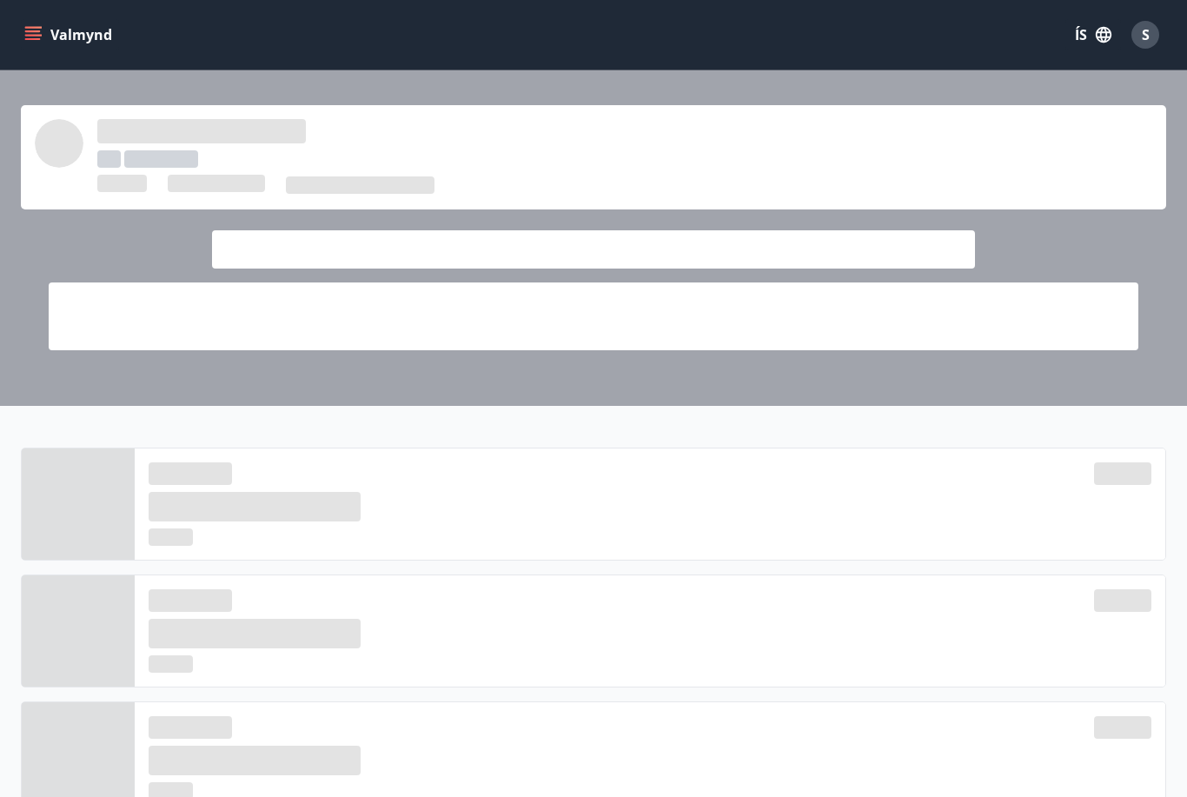
scroll to position [1081, 0]
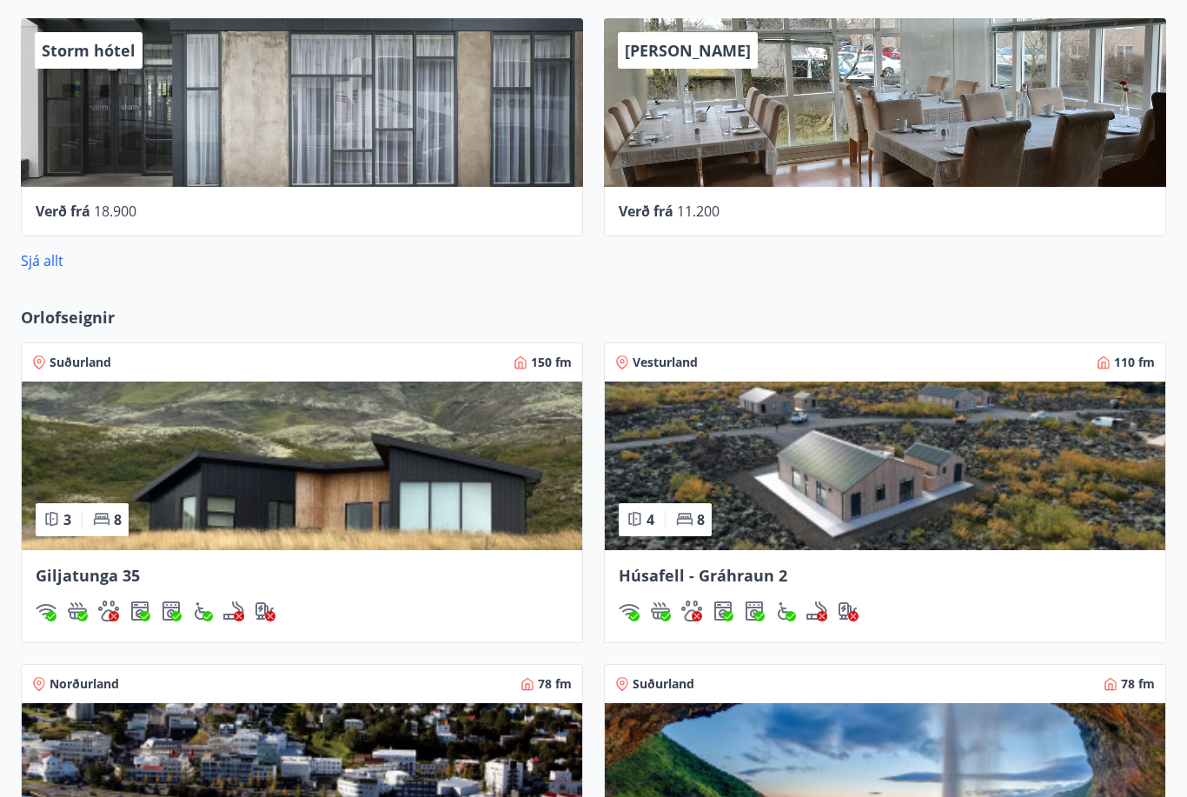
click at [842, 500] on img at bounding box center [885, 465] width 560 height 169
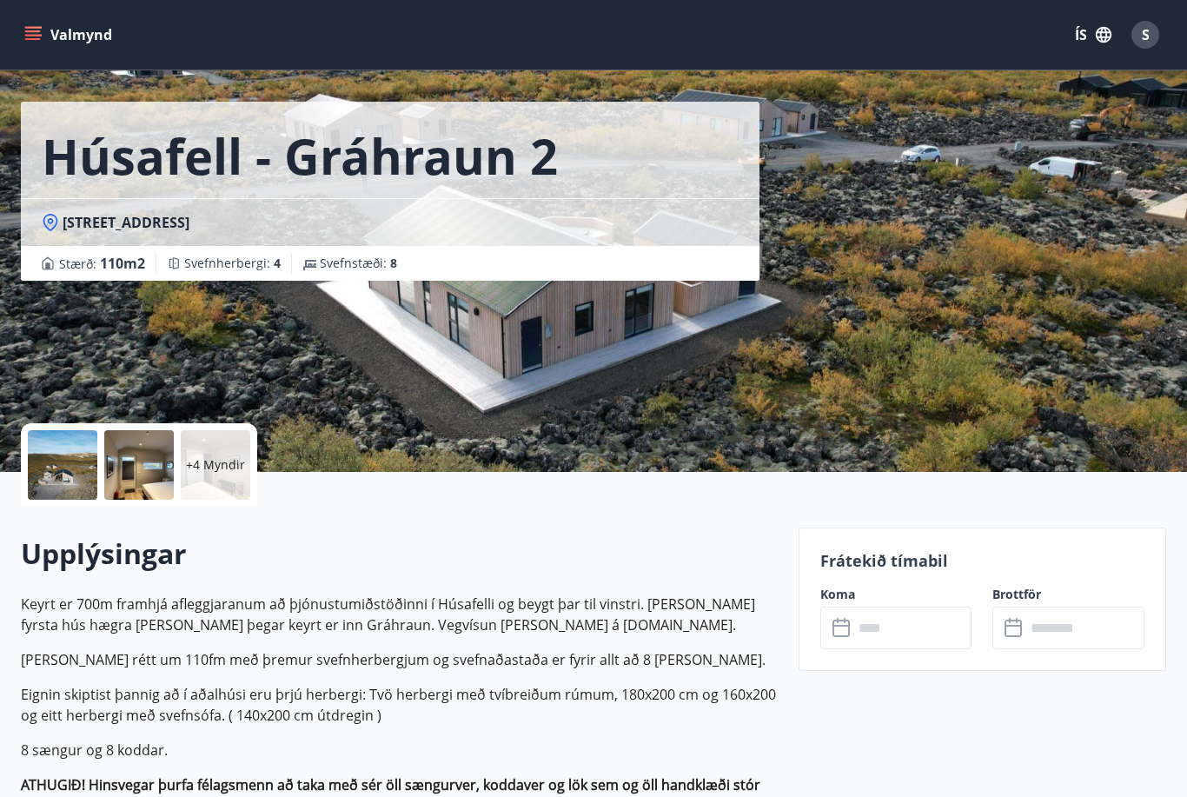
scroll to position [49, 0]
click at [832, 628] on icon at bounding box center [842, 628] width 21 height 21
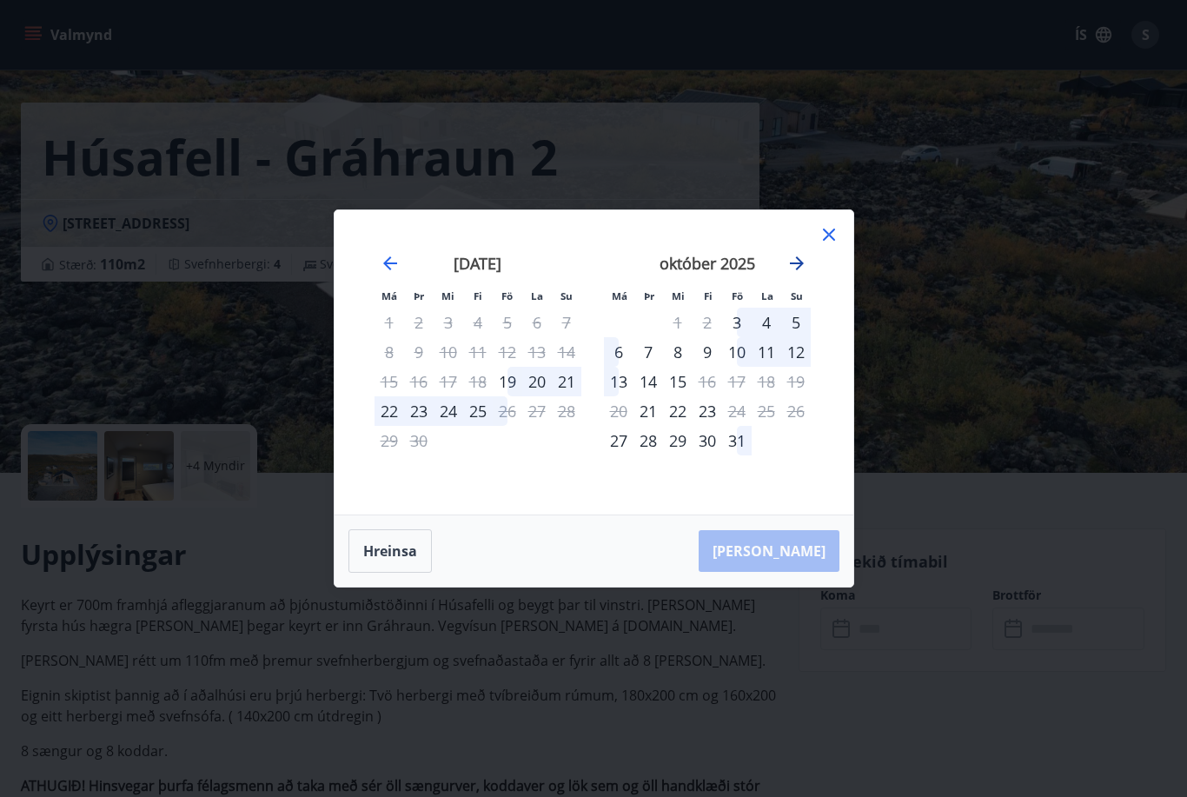
click at [797, 270] on icon "Move forward to switch to the next month." at bounding box center [797, 263] width 14 height 14
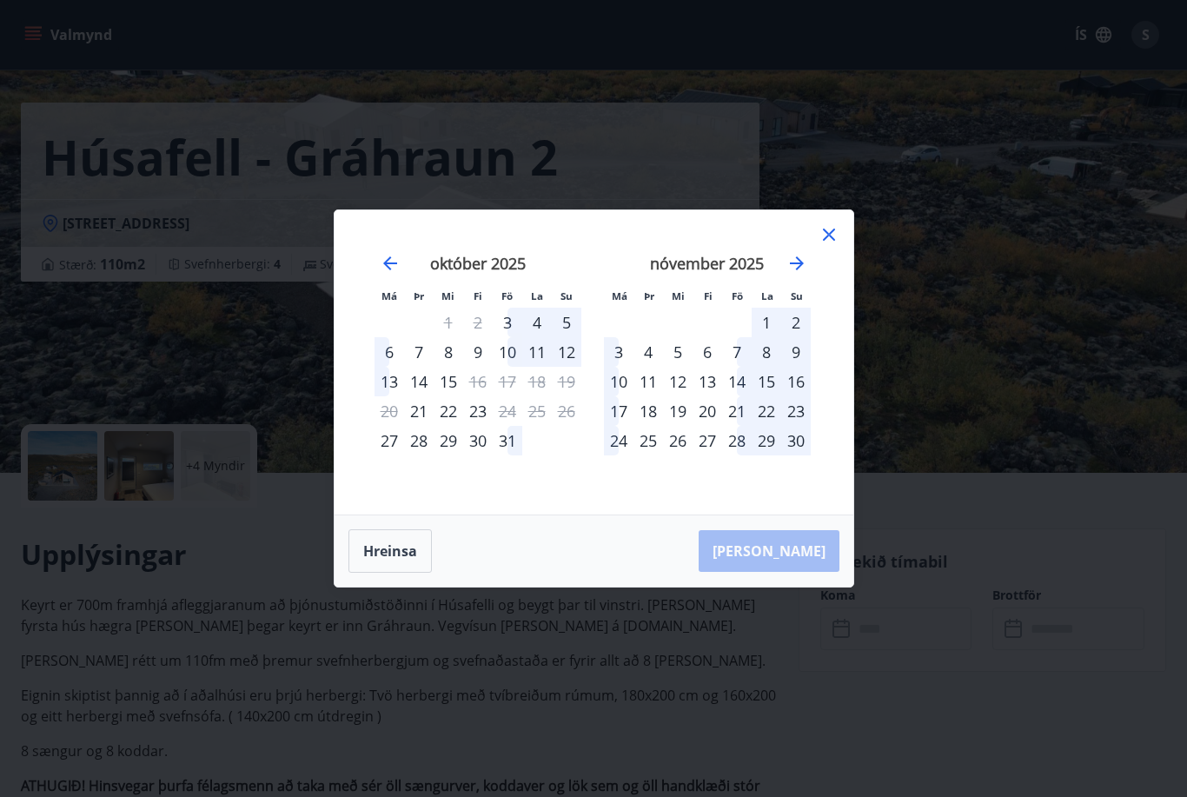
click at [618, 367] on div "3" at bounding box center [619, 352] width 30 height 30
click at [624, 367] on div "3" at bounding box center [619, 352] width 30 height 30
click at [650, 367] on div "4" at bounding box center [648, 352] width 30 height 30
click at [617, 367] on div "3" at bounding box center [619, 352] width 30 height 30
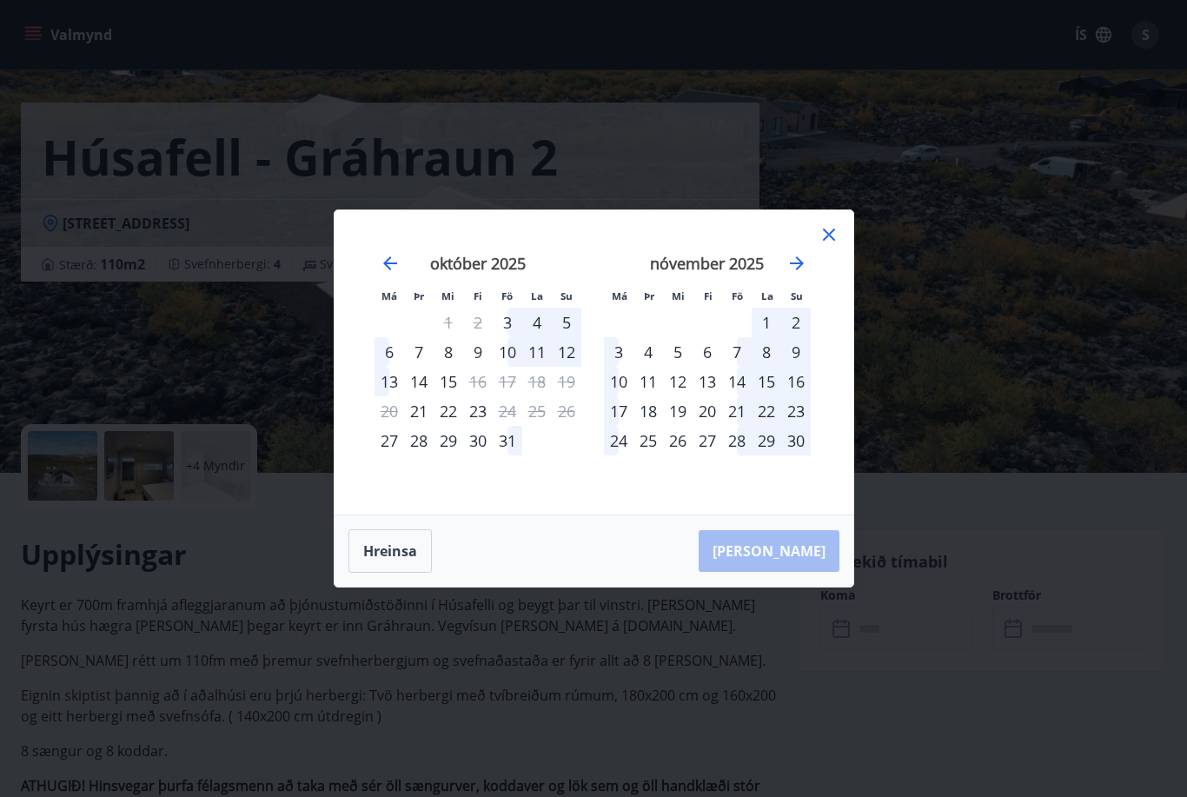
click at [617, 367] on div "3" at bounding box center [619, 352] width 30 height 30
click at [641, 367] on div "4" at bounding box center [648, 352] width 30 height 30
click at [833, 245] on icon at bounding box center [828, 234] width 21 height 21
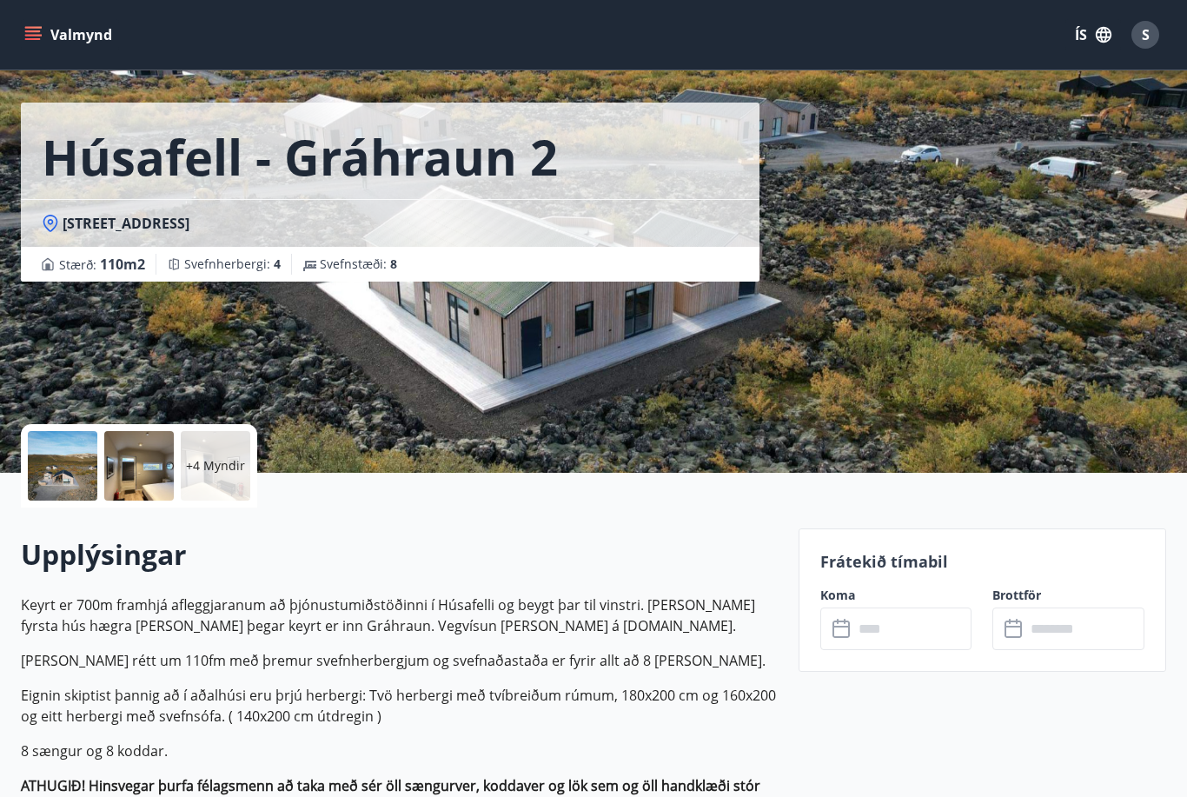
click at [853, 632] on input "text" at bounding box center [912, 628] width 119 height 43
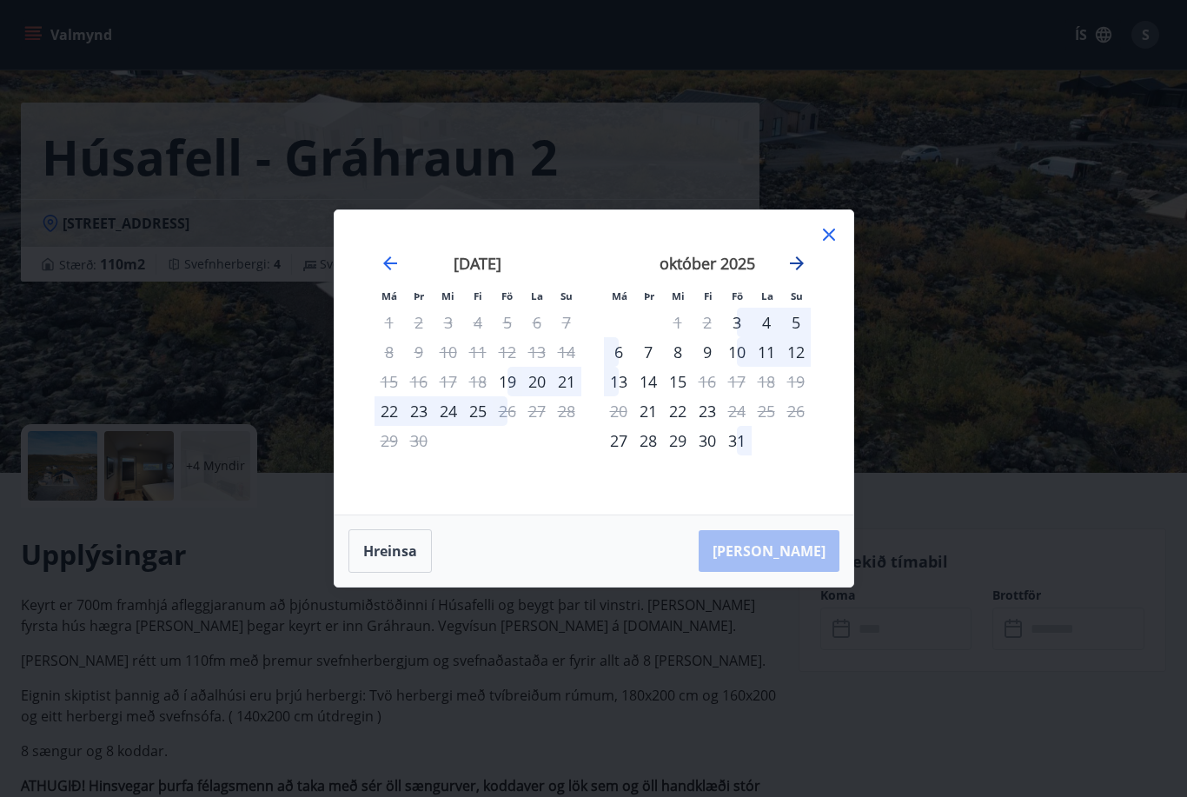
click at [794, 270] on icon "Move forward to switch to the next month." at bounding box center [797, 263] width 14 height 14
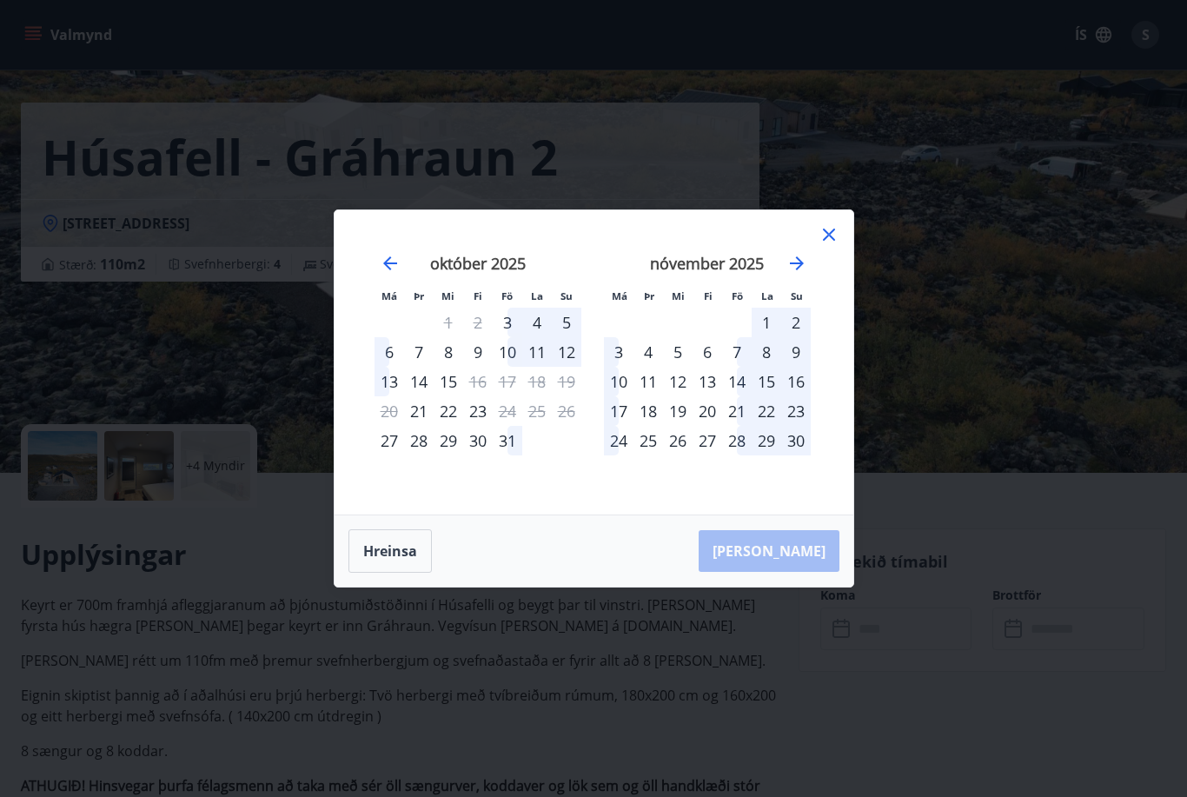
click at [621, 367] on div "3" at bounding box center [619, 352] width 30 height 30
click at [644, 367] on div "4" at bounding box center [648, 352] width 30 height 30
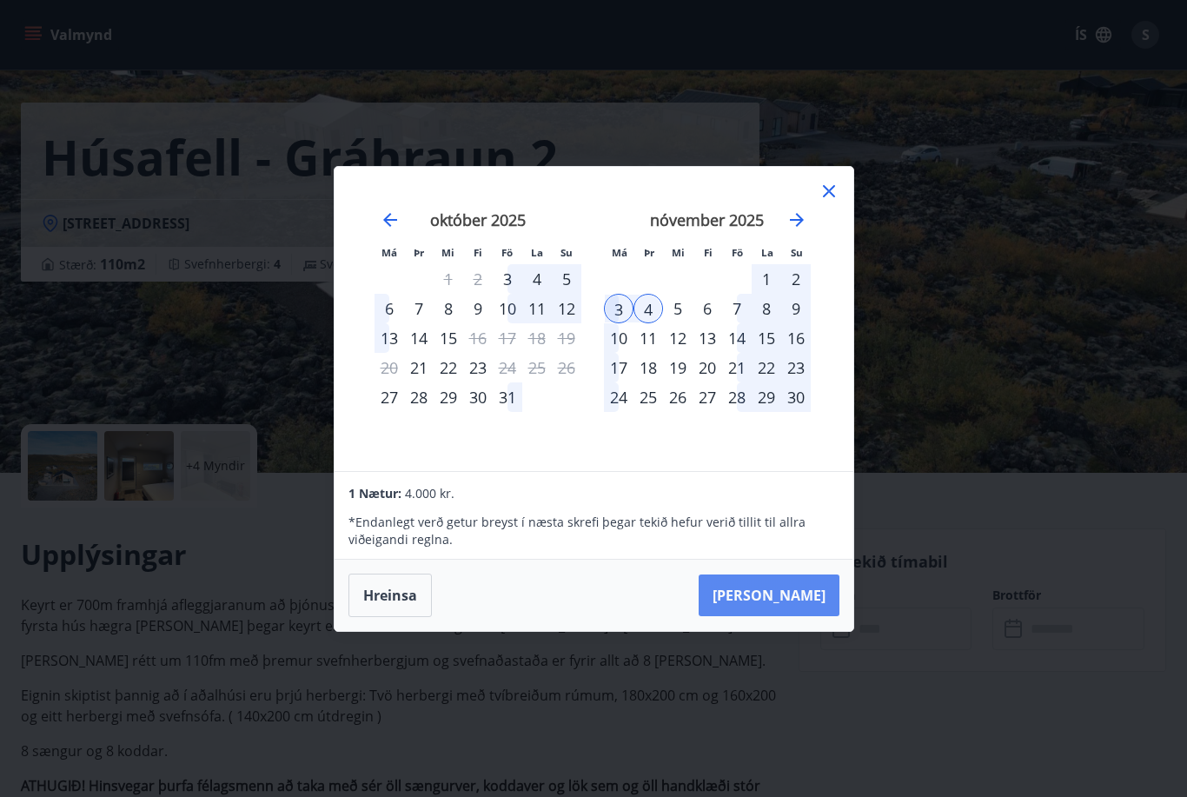
click at [804, 616] on button "Taka Frá" at bounding box center [768, 595] width 141 height 42
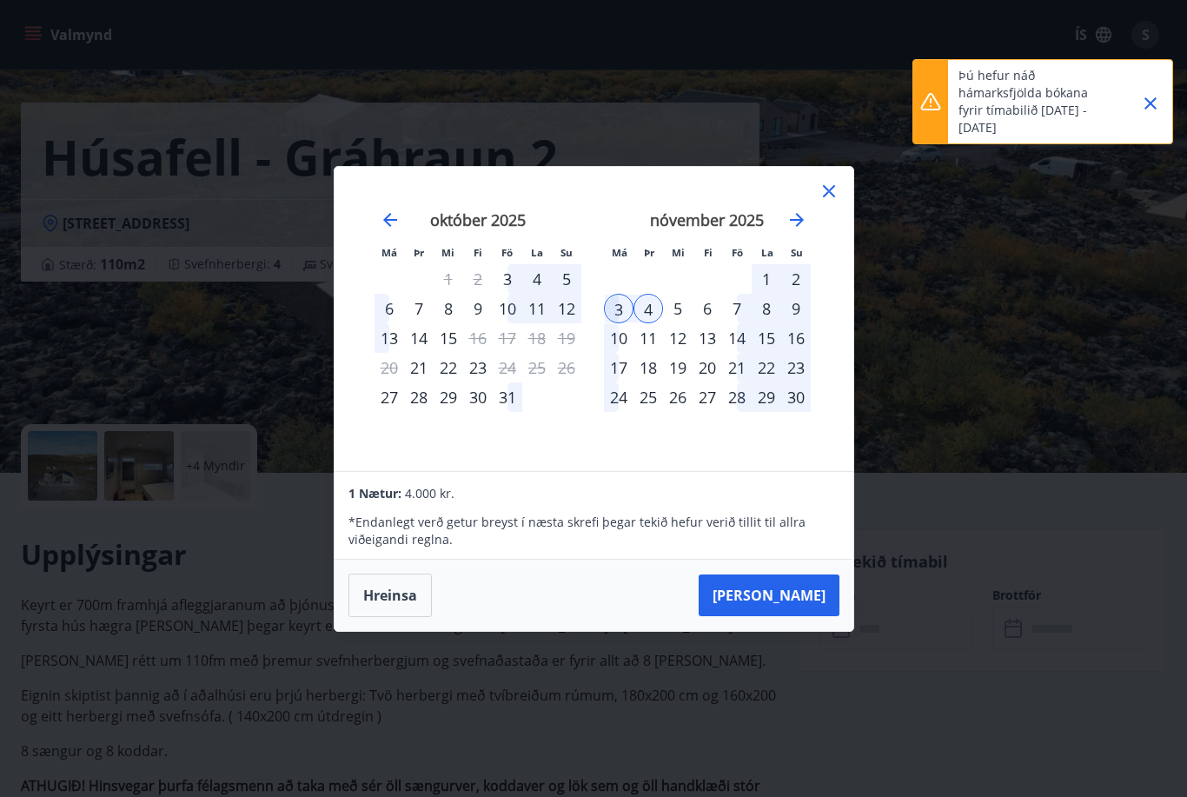
click at [924, 104] on icon at bounding box center [930, 101] width 21 height 21
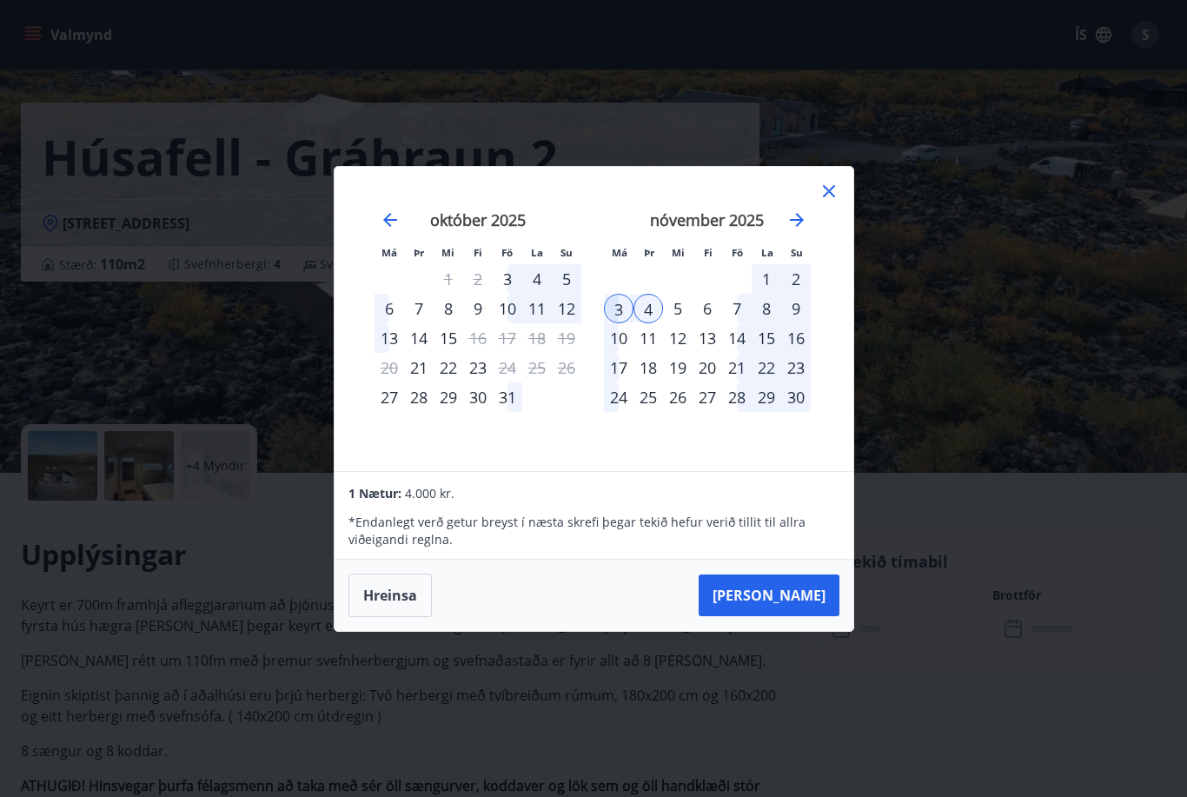
click at [1151, 98] on div "Má Þr Mi Fi Fö La Su Má Þr Mi Fi Fö La Su september 2025 1 2 3 4 5 6 7 8 9 10 1…" at bounding box center [593, 398] width 1187 height 797
